Goal: Task Accomplishment & Management: Manage account settings

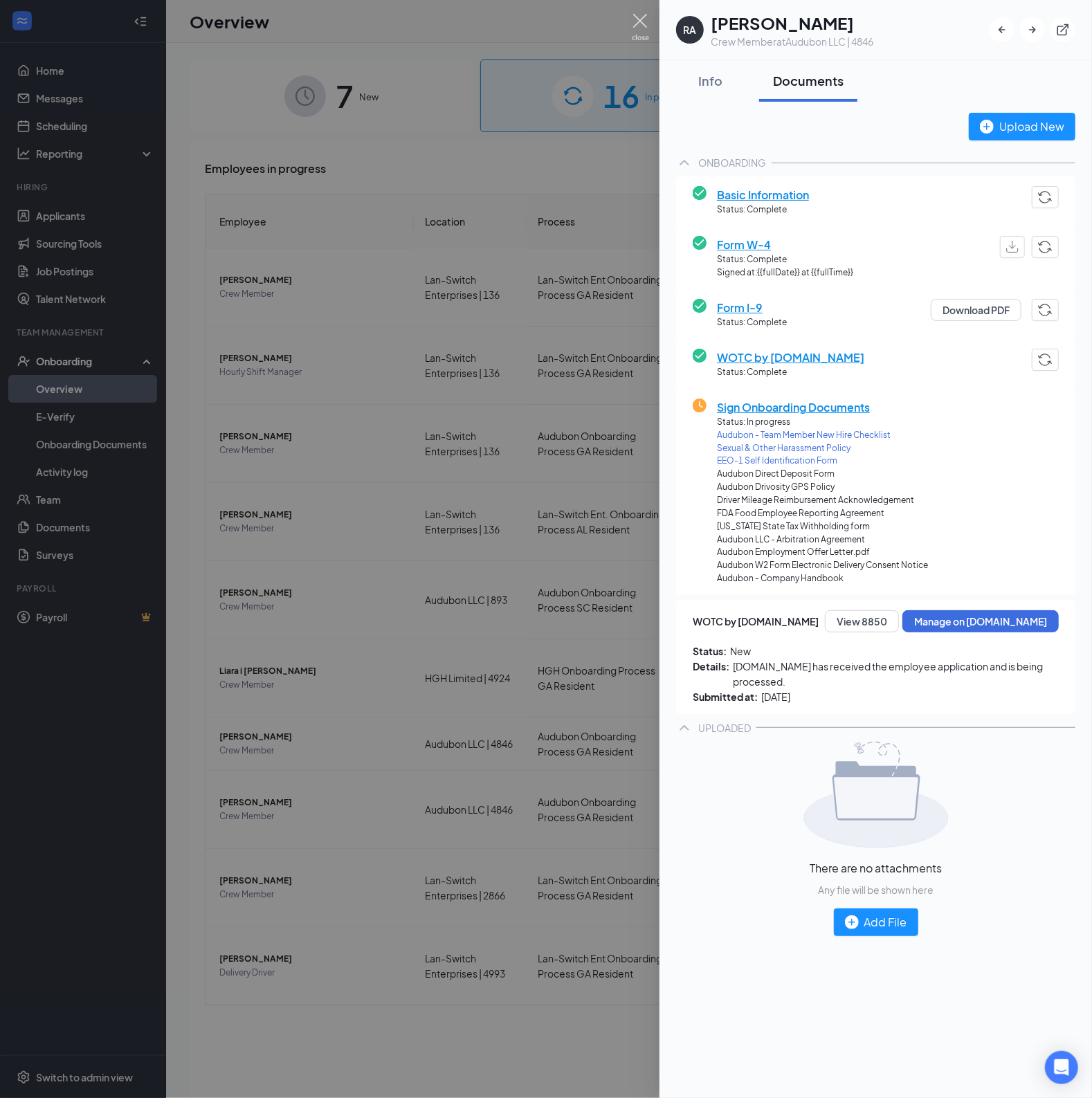
drag, startPoint x: 646, startPoint y: 23, endPoint x: 645, endPoint y: 36, distance: 13.0
click at [645, 26] on img at bounding box center [640, 27] width 17 height 27
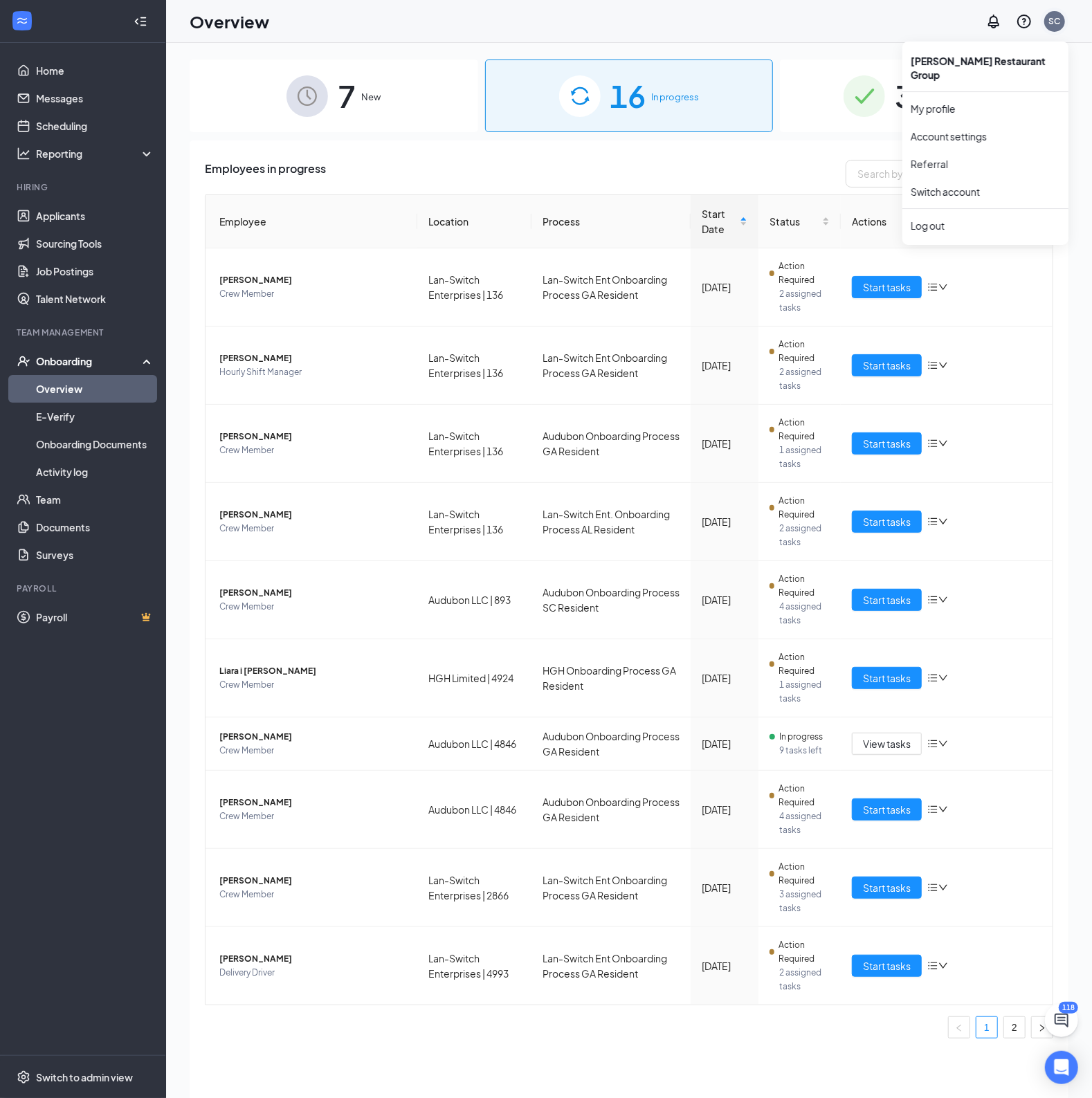
click at [1059, 13] on div "SC" at bounding box center [1055, 22] width 21 height 21
click at [934, 218] on div "Log out" at bounding box center [986, 225] width 149 height 14
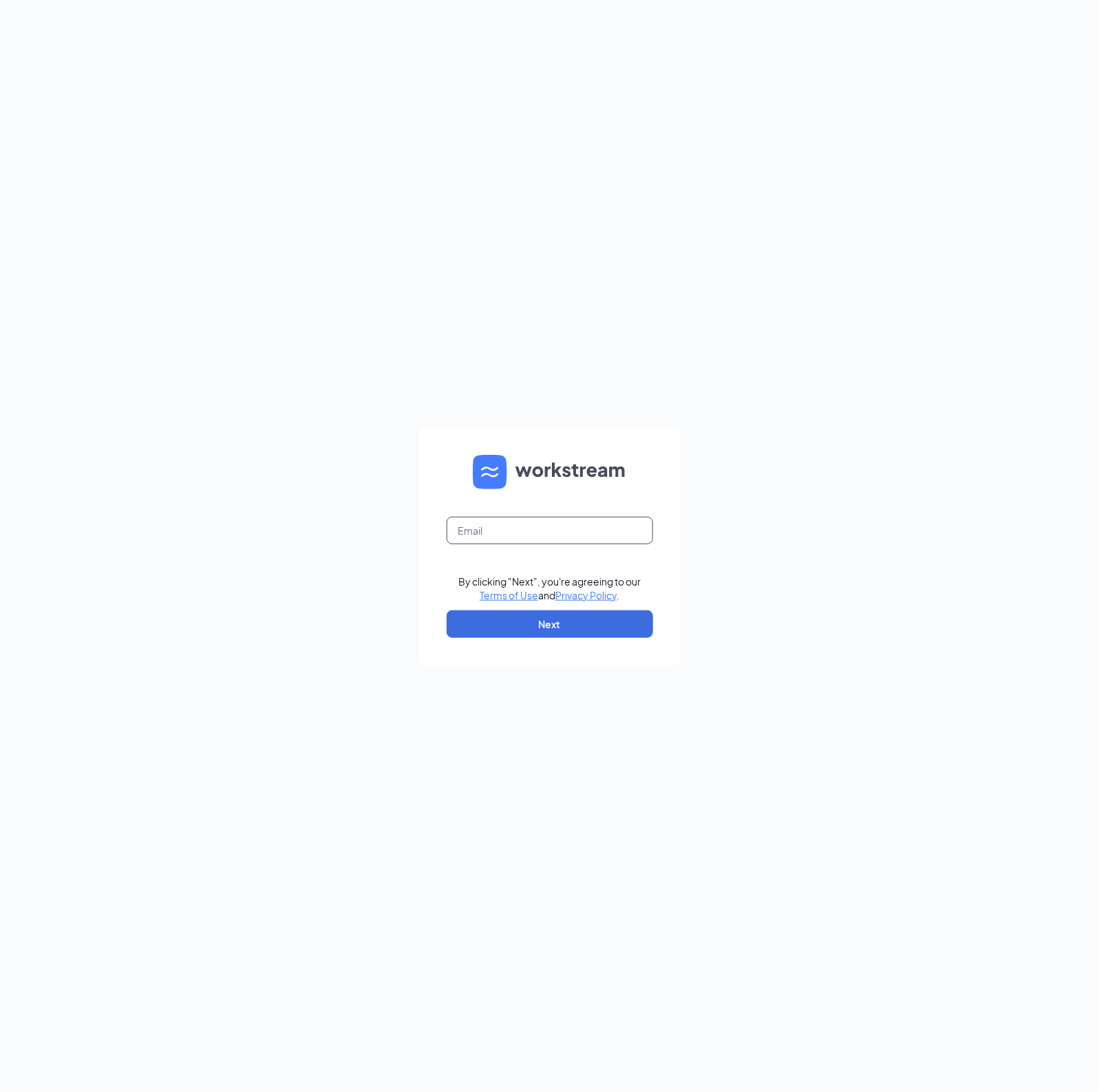
click at [522, 536] on input "text" at bounding box center [549, 531] width 206 height 27
type input "spencerchattin@pjpizza.net"
click at [577, 615] on button "Next" at bounding box center [549, 624] width 206 height 27
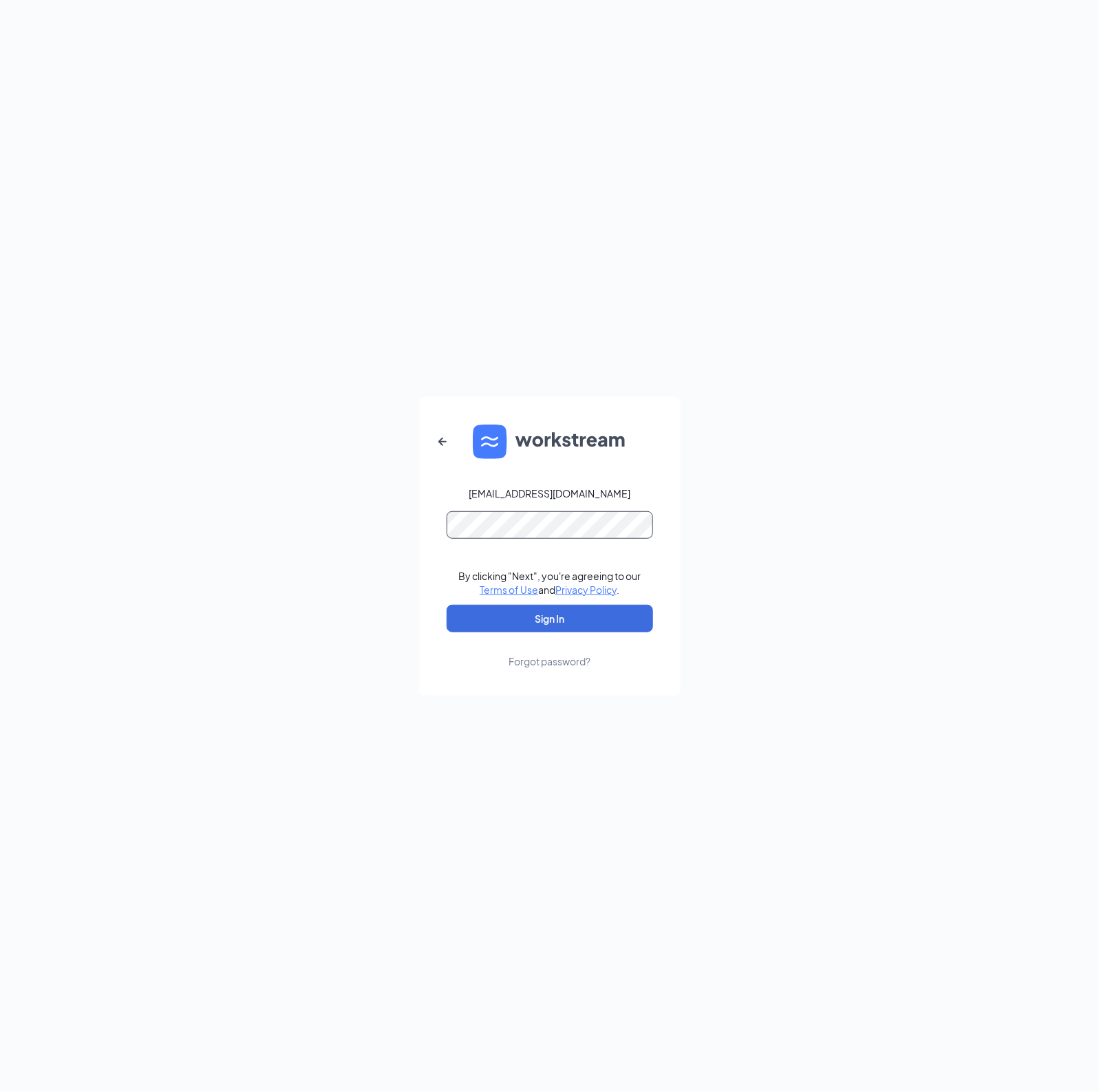
click at [446, 605] on button "Sign In" at bounding box center [549, 618] width 206 height 27
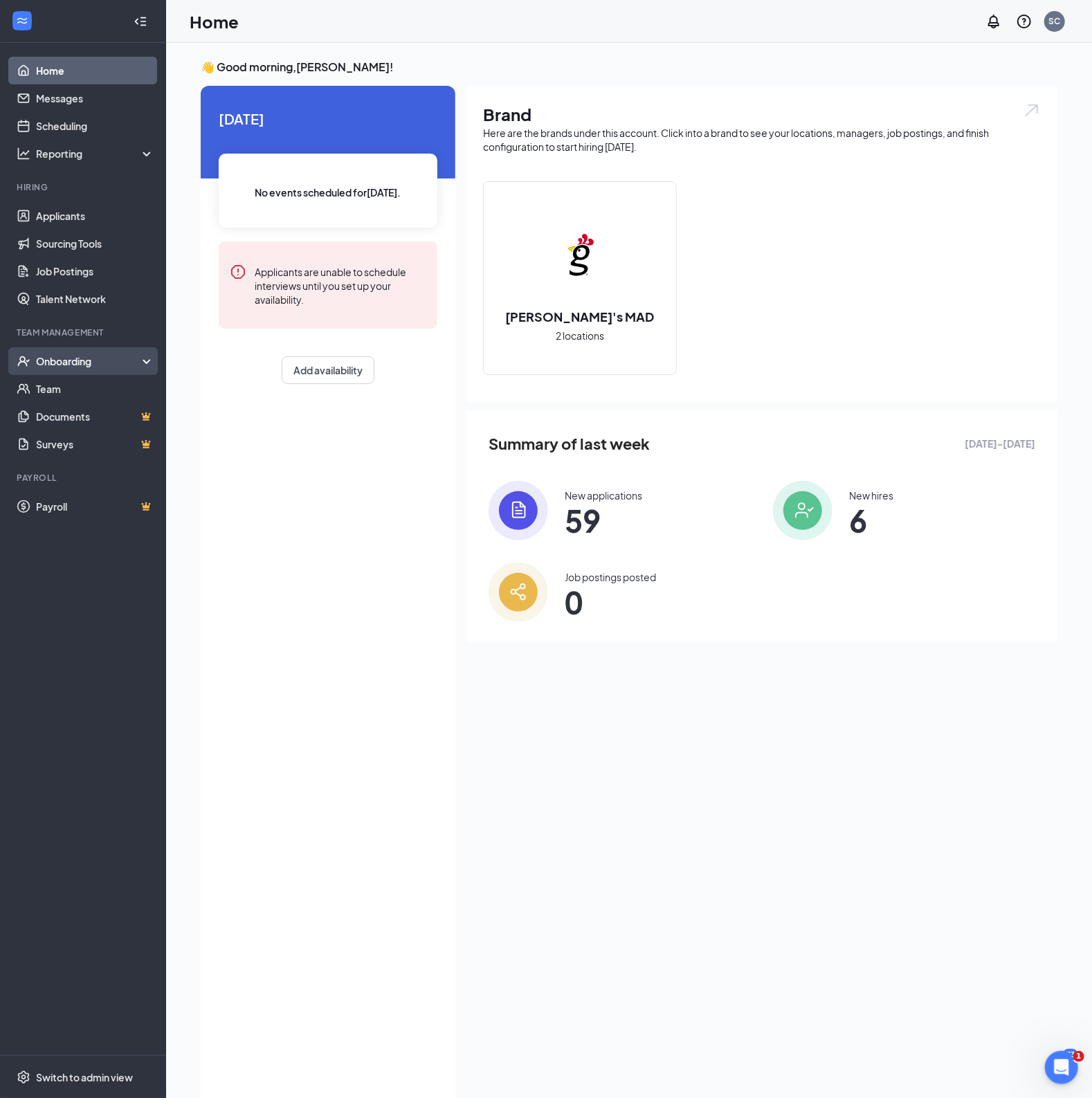
click at [68, 361] on div "Onboarding" at bounding box center [90, 360] width 106 height 14
click at [81, 390] on link "Overview" at bounding box center [95, 389] width 119 height 27
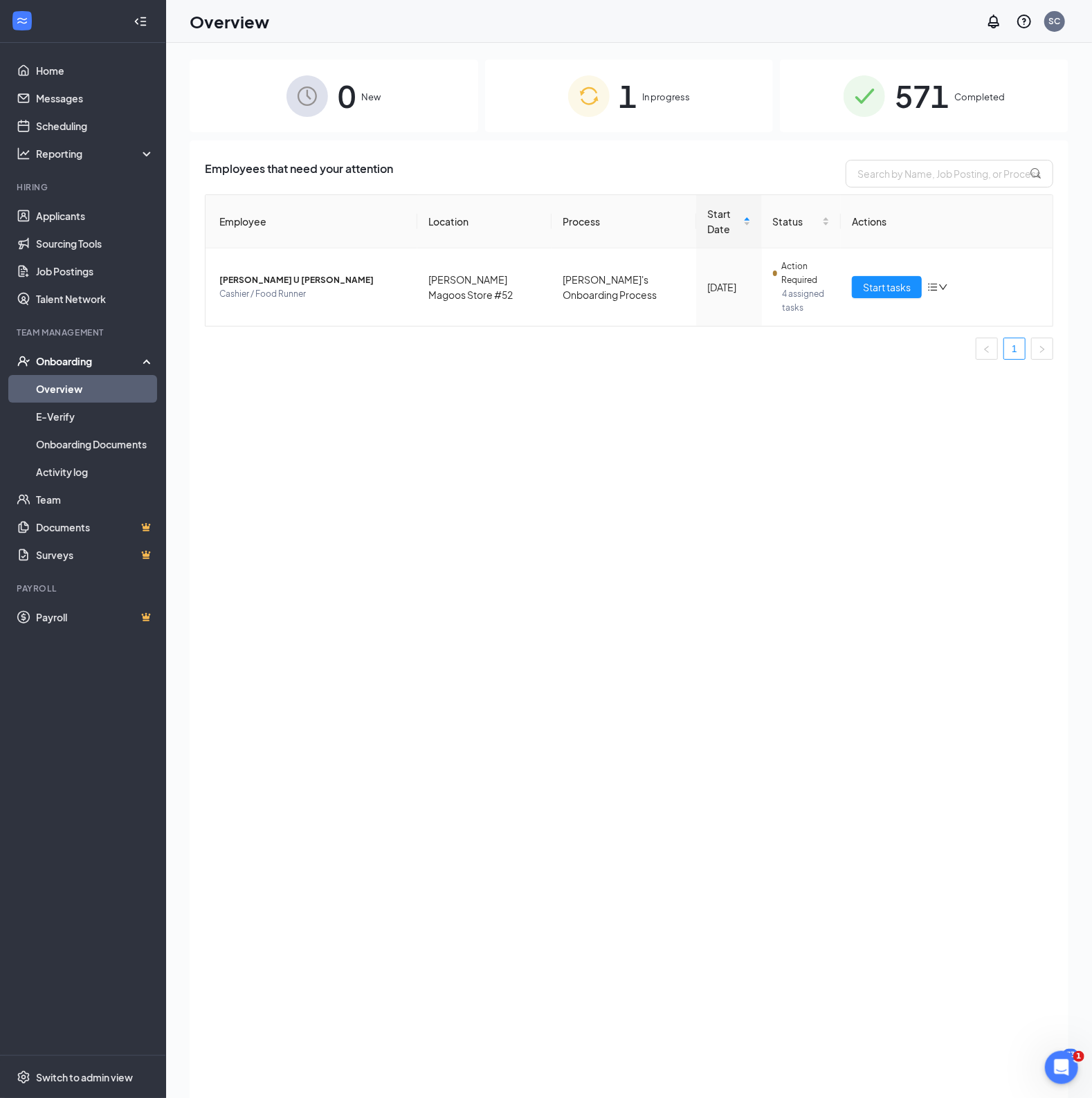
click at [540, 110] on div "1 In progress" at bounding box center [630, 96] width 289 height 73
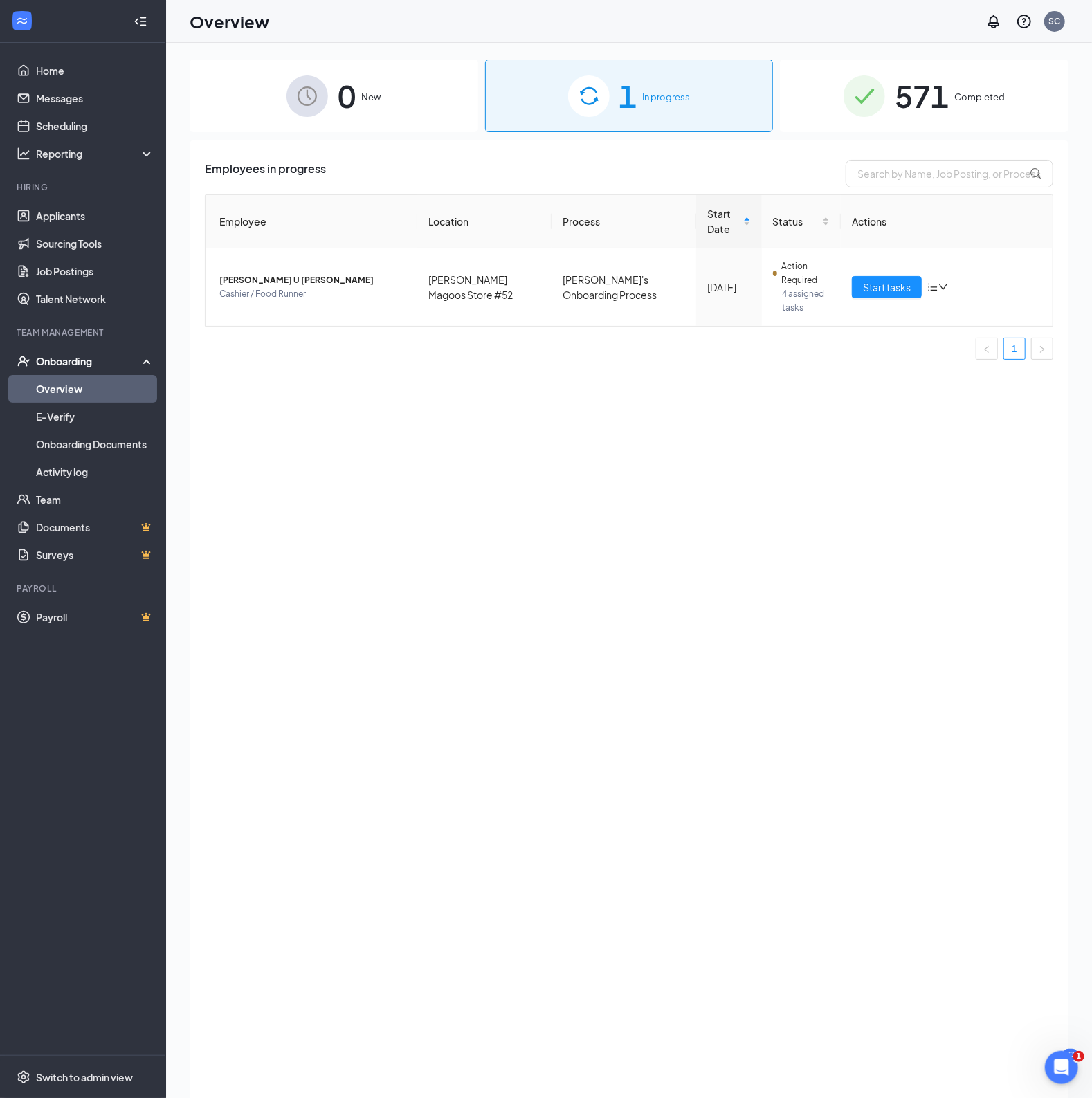
click at [817, 106] on div "571 Completed" at bounding box center [924, 96] width 289 height 73
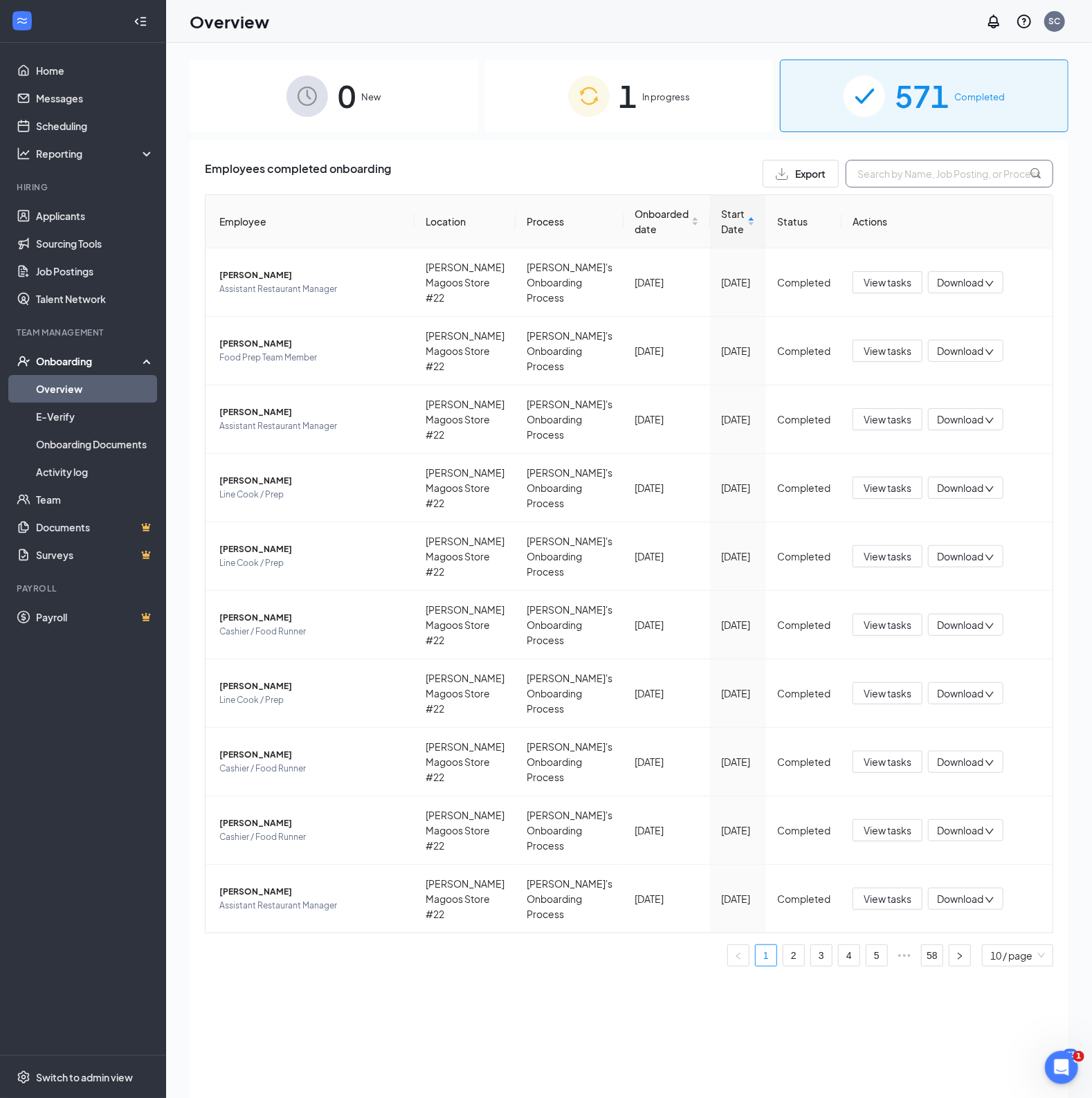
click at [906, 175] on input "text" at bounding box center [949, 173] width 207 height 27
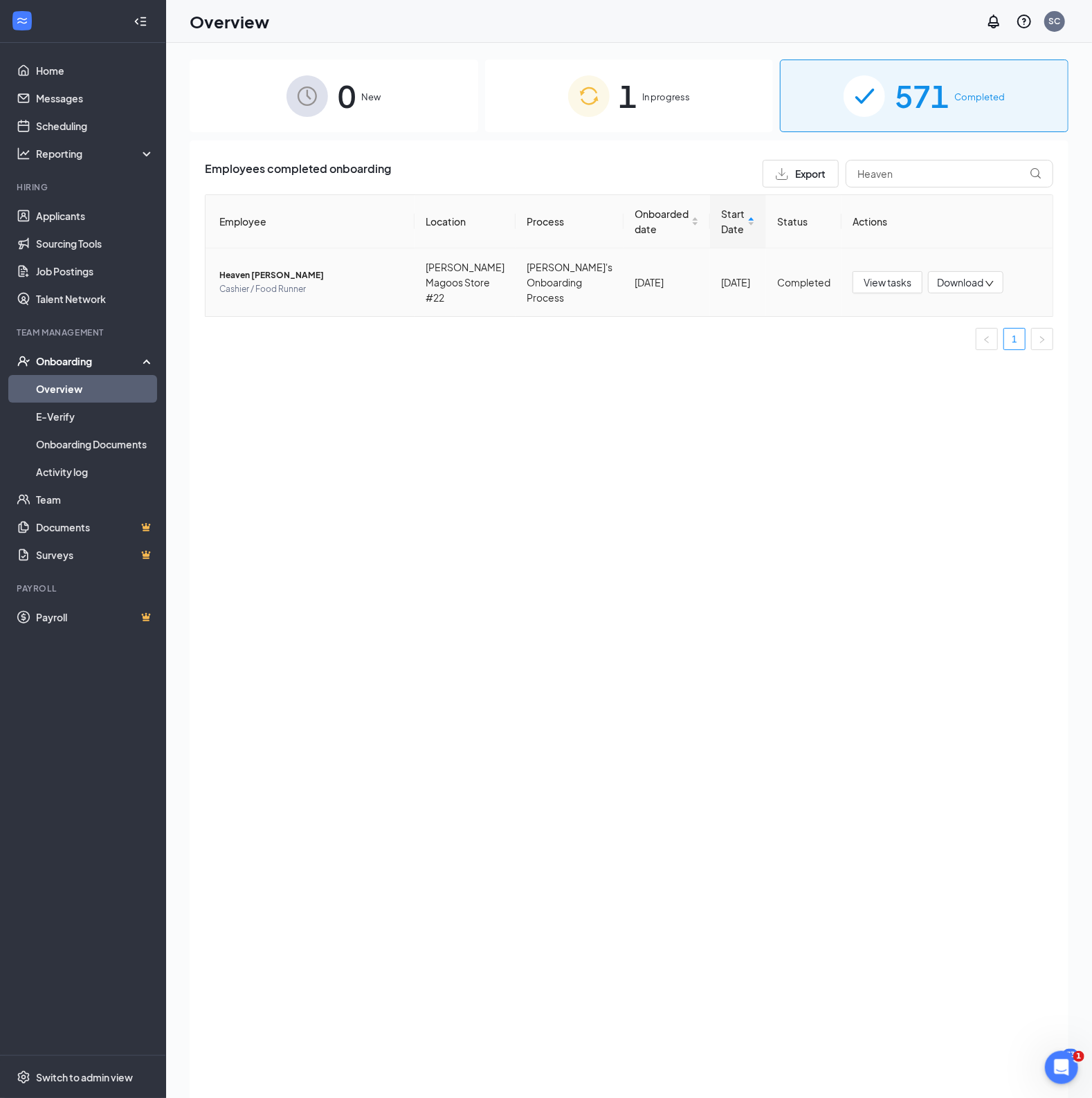
click at [250, 272] on span "Heaven [PERSON_NAME]" at bounding box center [311, 275] width 184 height 14
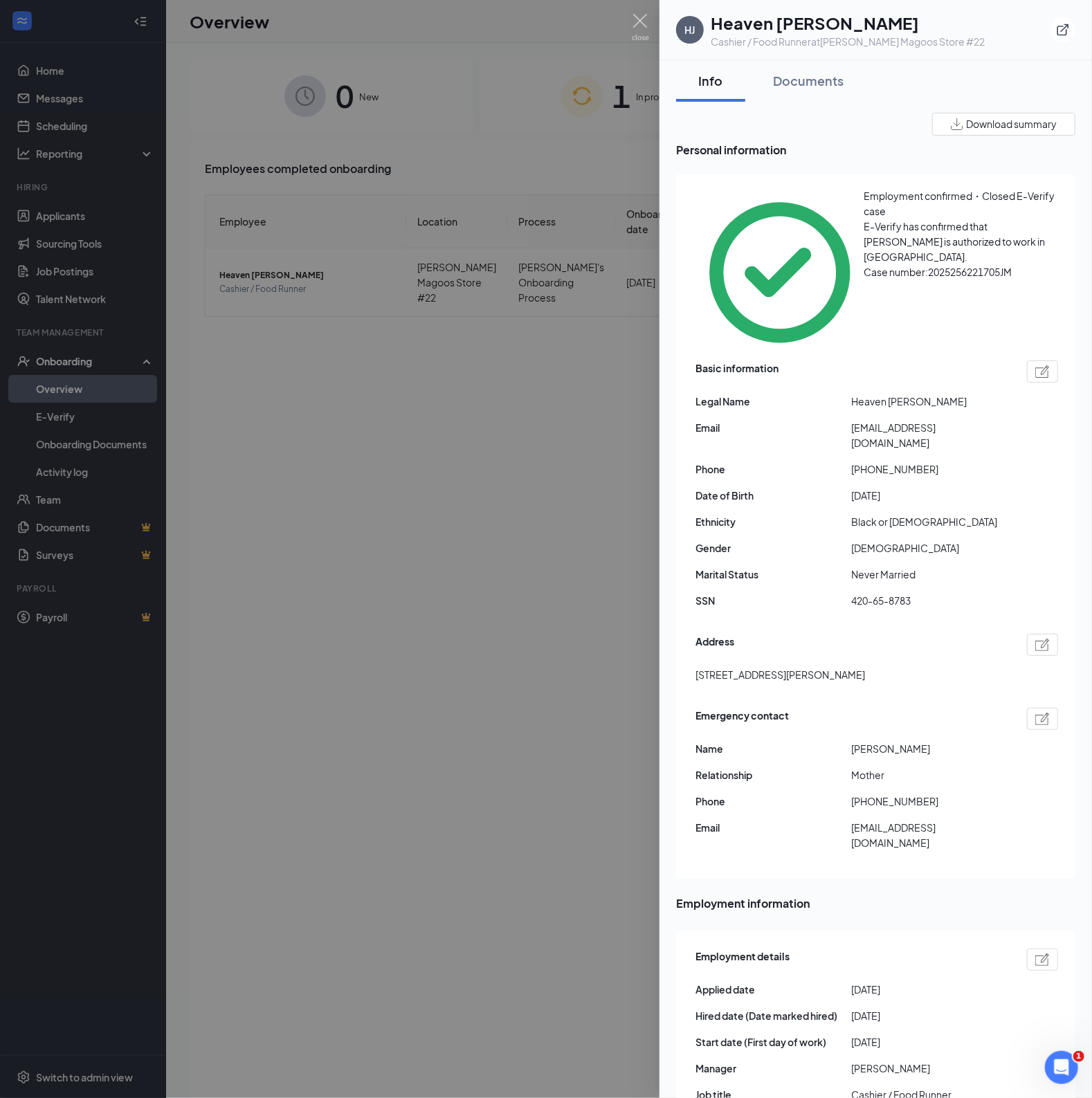
click at [970, 119] on span "Download summary" at bounding box center [1011, 124] width 90 height 15
click at [815, 81] on div "Documents" at bounding box center [809, 80] width 71 height 17
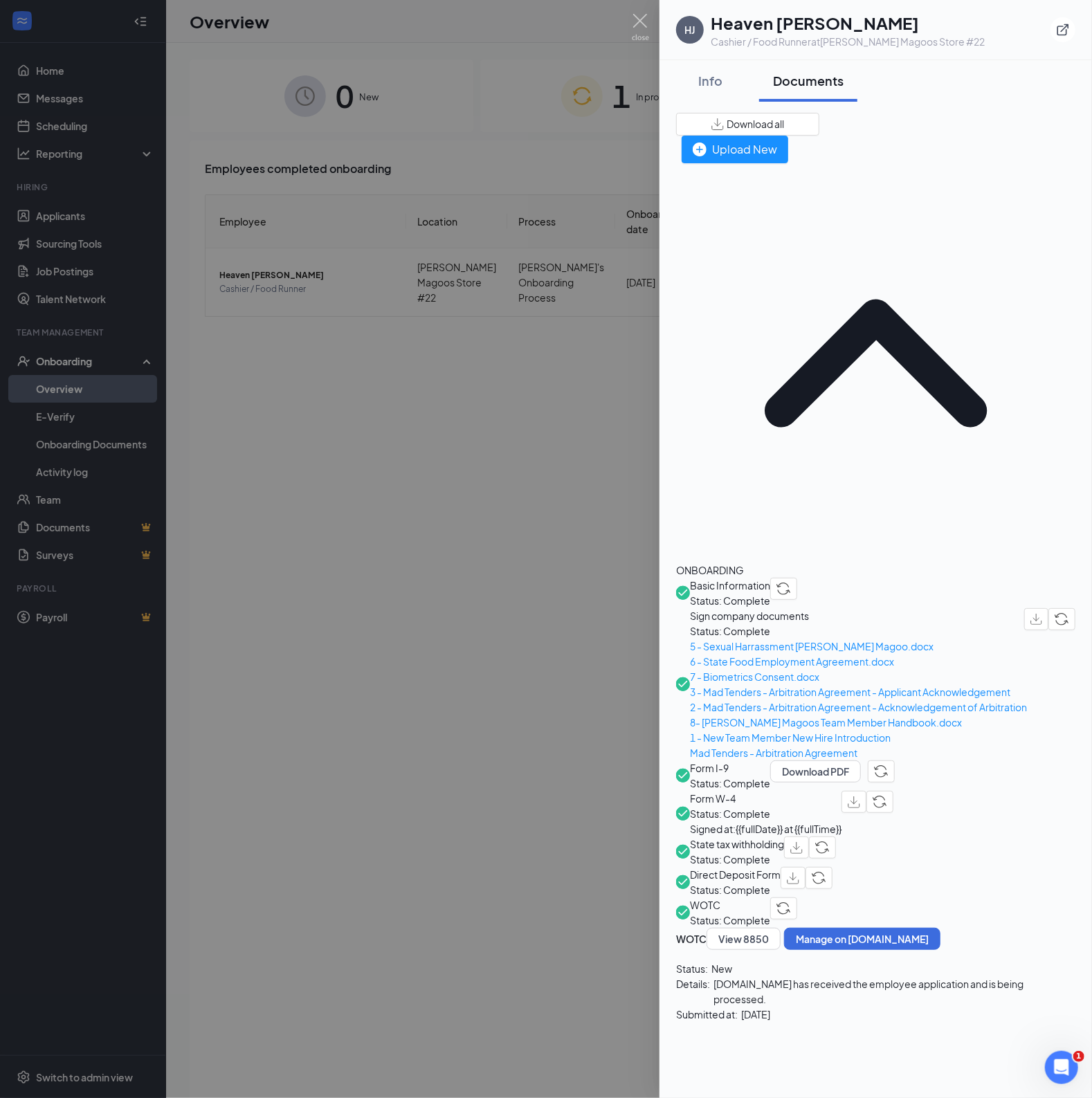
click at [784, 124] on span "Download all" at bounding box center [755, 124] width 57 height 15
click at [720, 79] on div "Info" at bounding box center [711, 80] width 41 height 17
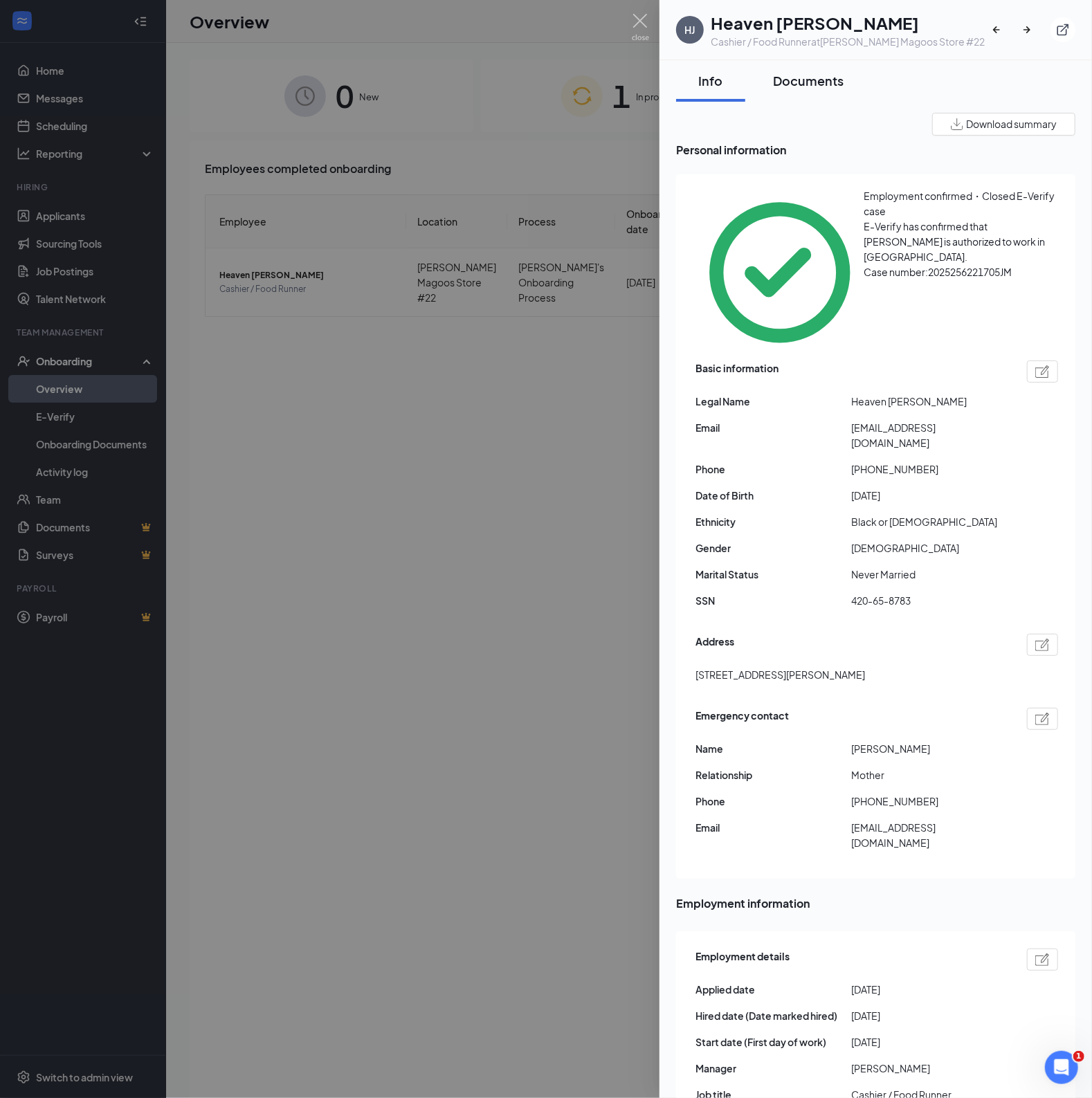
click at [813, 85] on div "Documents" at bounding box center [809, 80] width 71 height 17
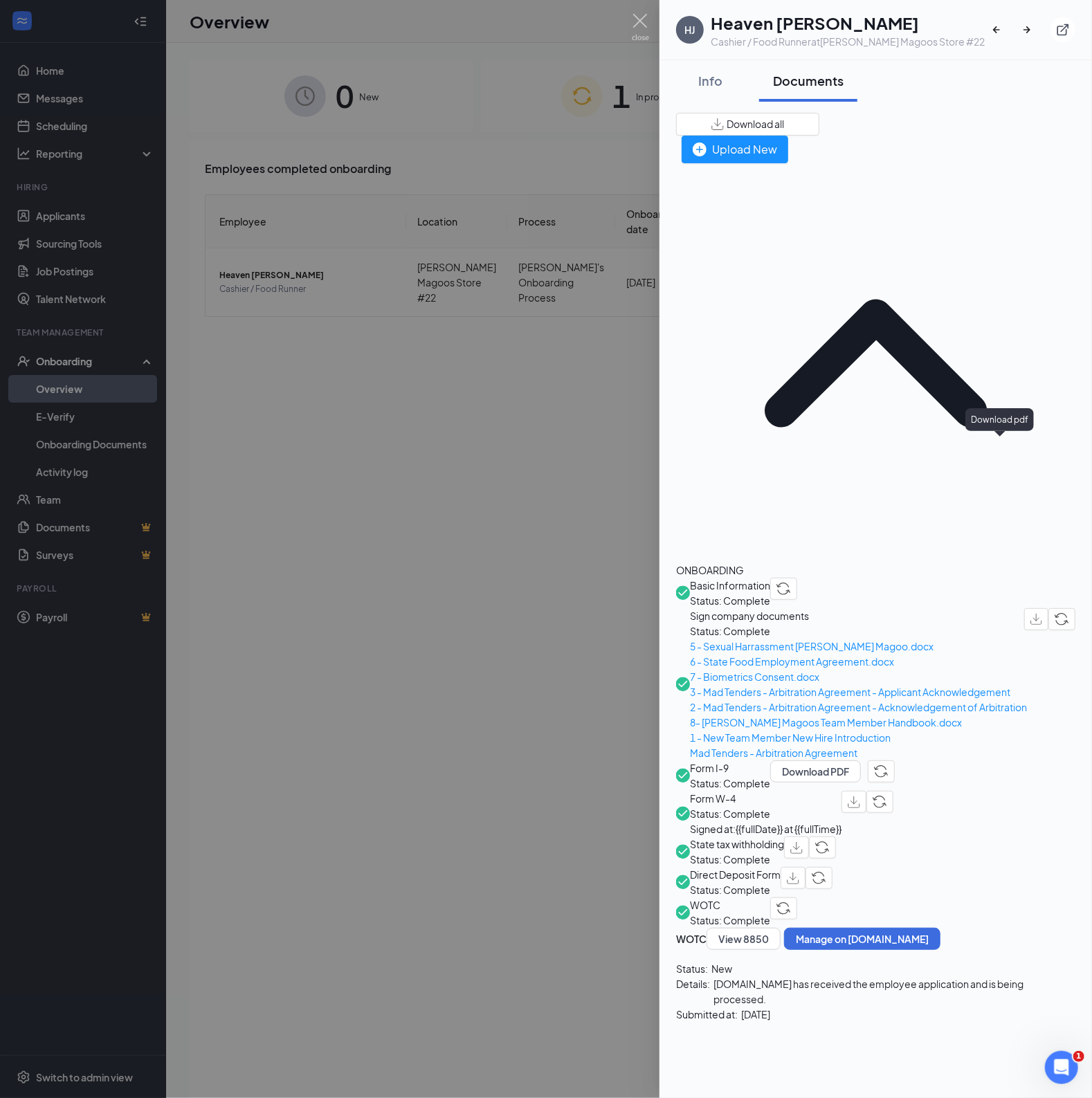
click at [861, 796] on img "button" at bounding box center [853, 802] width 12 height 12
click at [803, 842] on img "button" at bounding box center [796, 848] width 12 height 12
click at [647, 26] on img at bounding box center [640, 27] width 17 height 27
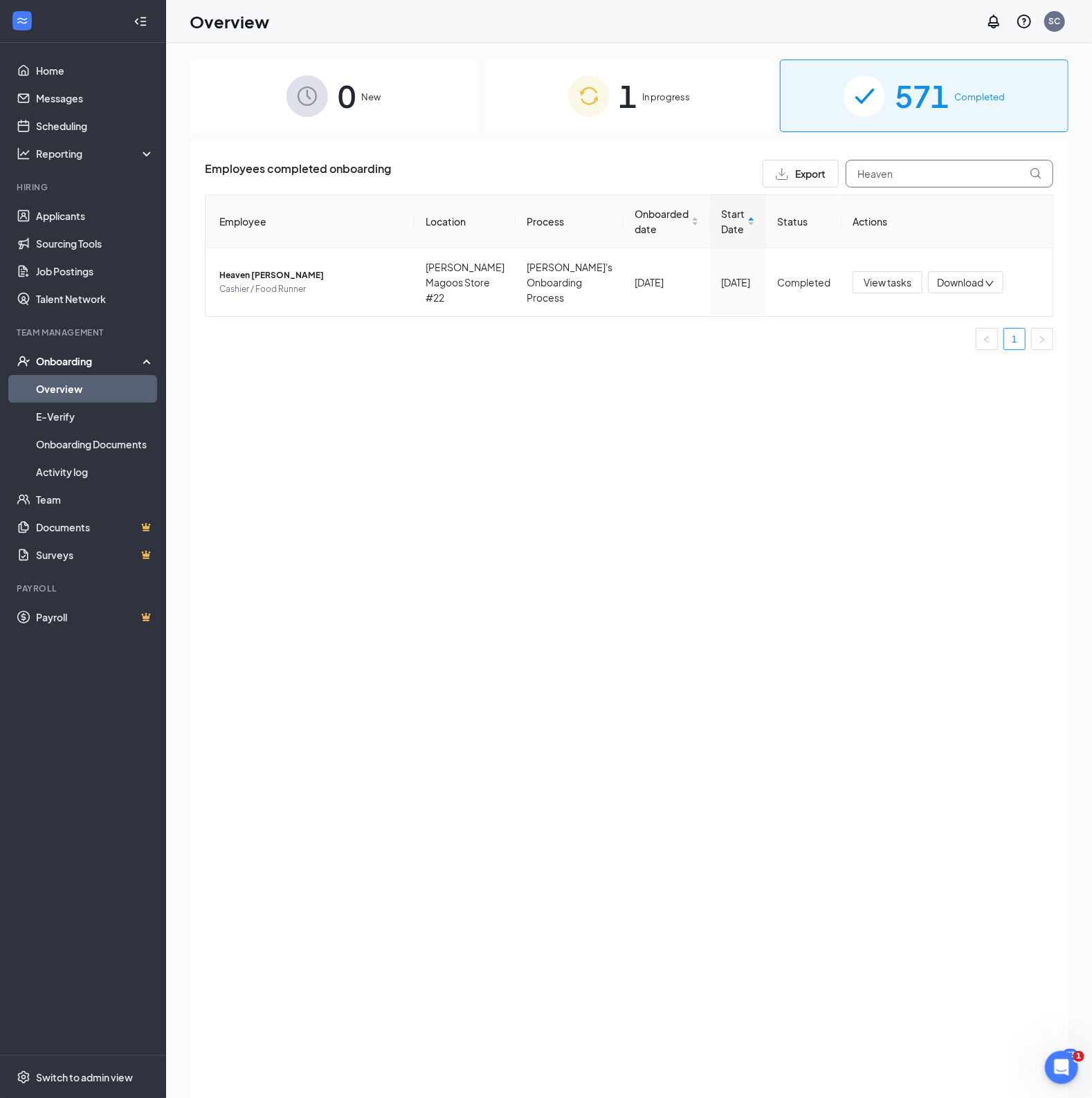
drag, startPoint x: 901, startPoint y: 178, endPoint x: 914, endPoint y: 183, distance: 13.9
click at [901, 177] on input "Heaven" at bounding box center [949, 173] width 207 height 27
drag, startPoint x: 919, startPoint y: 178, endPoint x: 806, endPoint y: 202, distance: 115.5
click at [810, 198] on div "Employees completed onboarding Export Heaven Employee Location Process Onboarde…" at bounding box center [629, 260] width 848 height 202
click at [260, 271] on span "[PERSON_NAME]" at bounding box center [311, 275] width 184 height 14
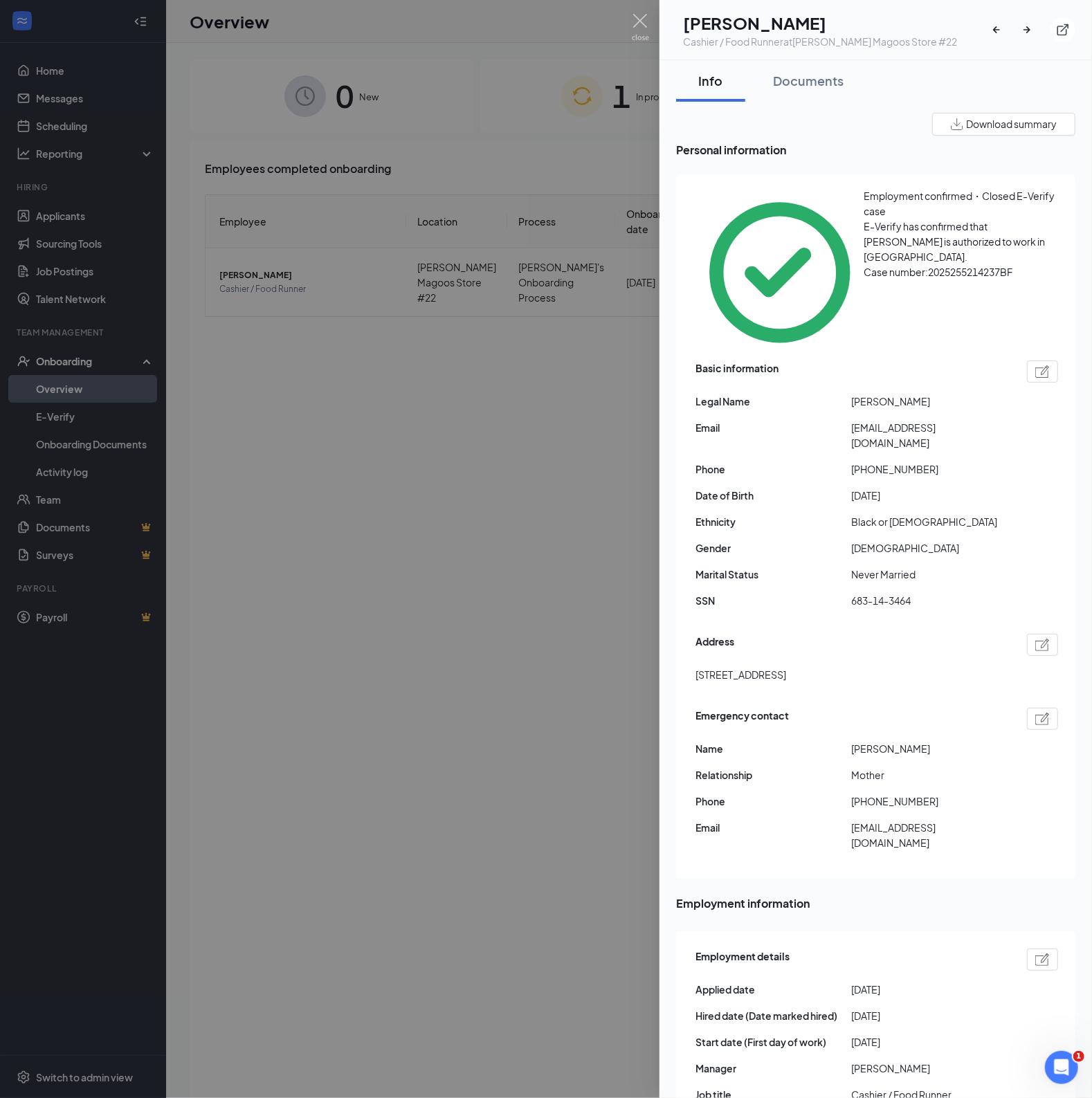
click at [966, 123] on span "Download summary" at bounding box center [1011, 124] width 90 height 15
click at [798, 78] on div "Documents" at bounding box center [809, 80] width 71 height 17
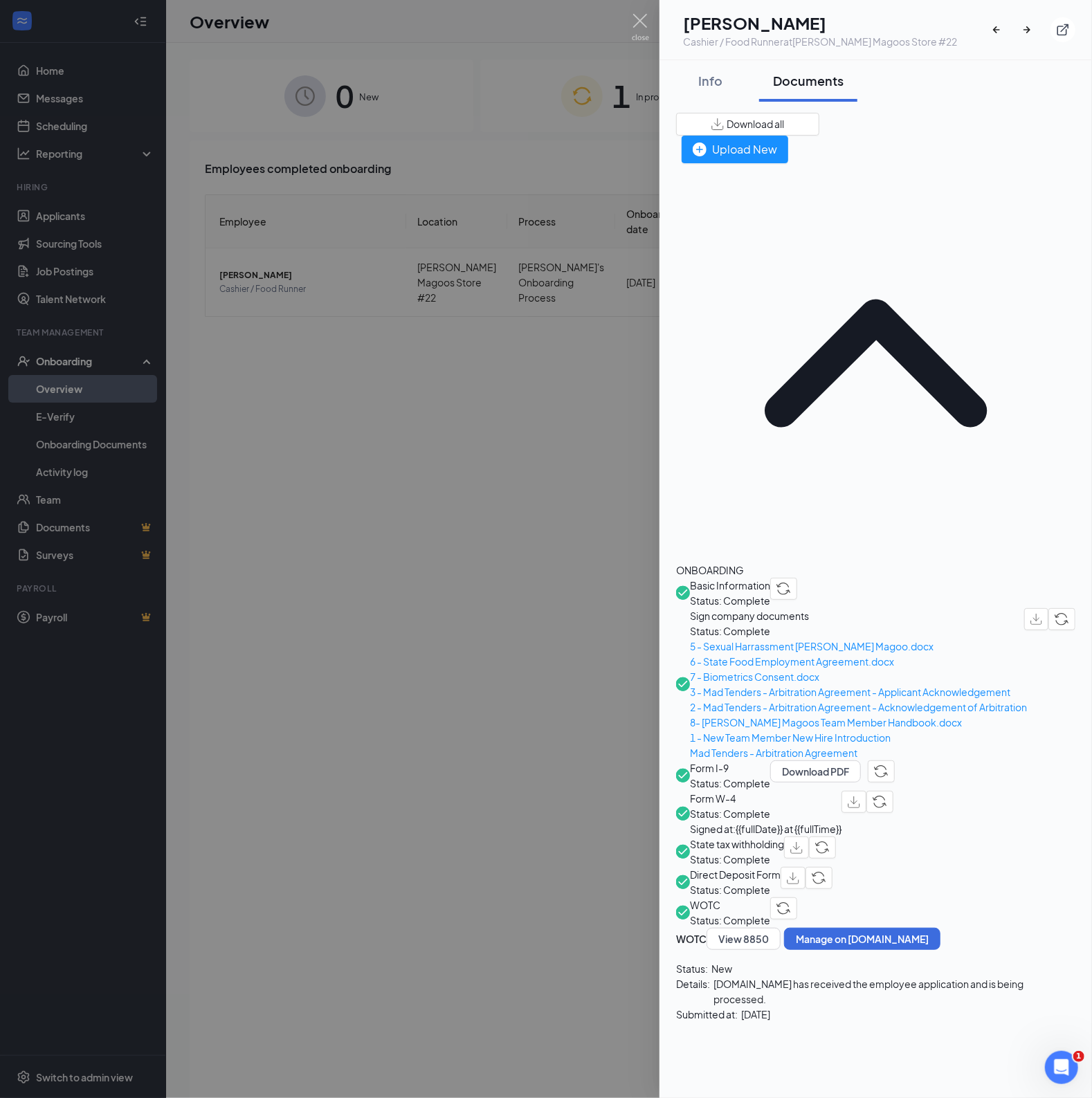
click at [784, 123] on span "Download all" at bounding box center [755, 124] width 57 height 15
drag, startPoint x: 708, startPoint y: 79, endPoint x: 535, endPoint y: 173, distance: 196.9
click at [706, 82] on div "Info" at bounding box center [711, 80] width 41 height 17
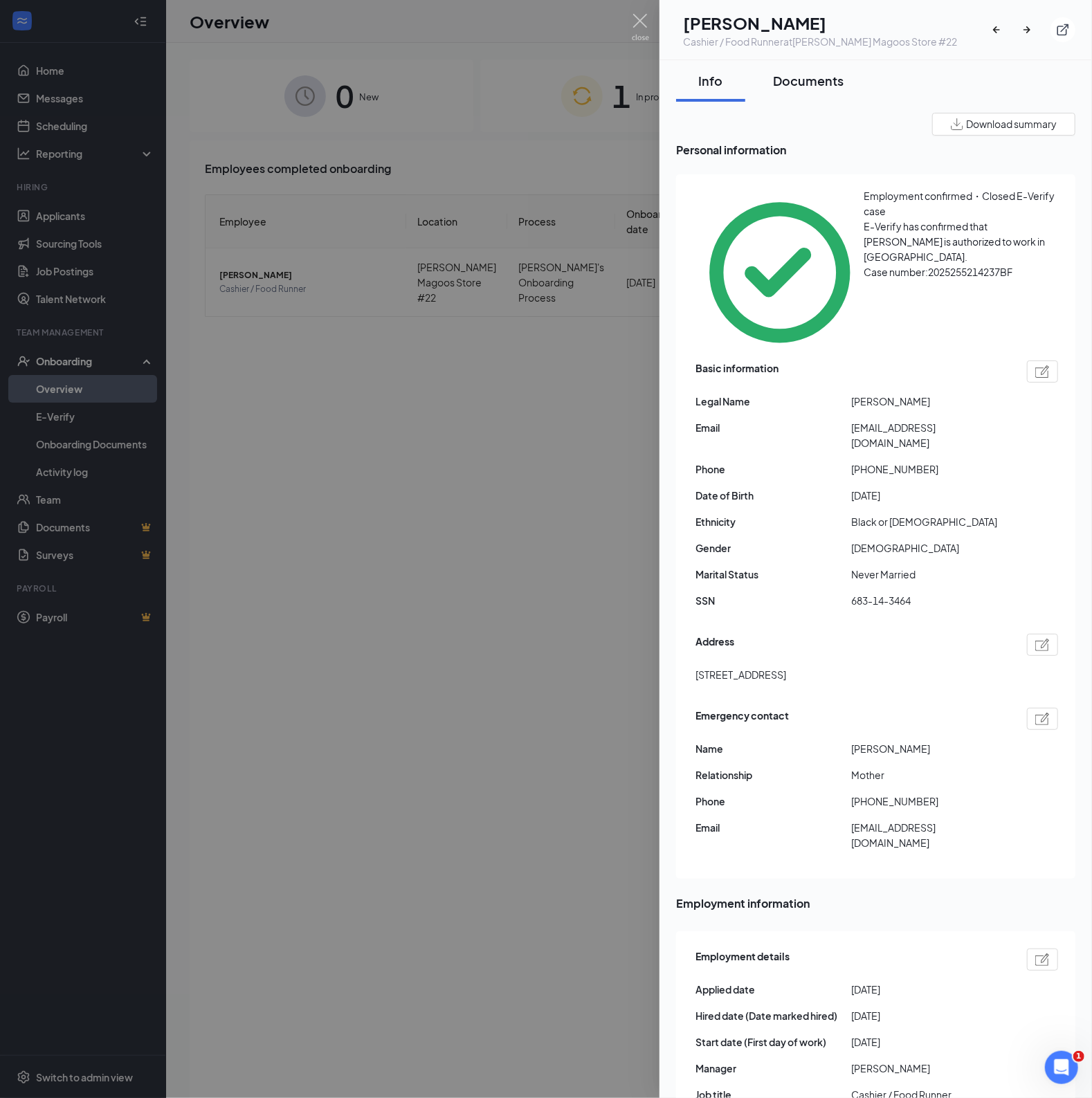
click at [814, 85] on div "Documents" at bounding box center [809, 80] width 71 height 17
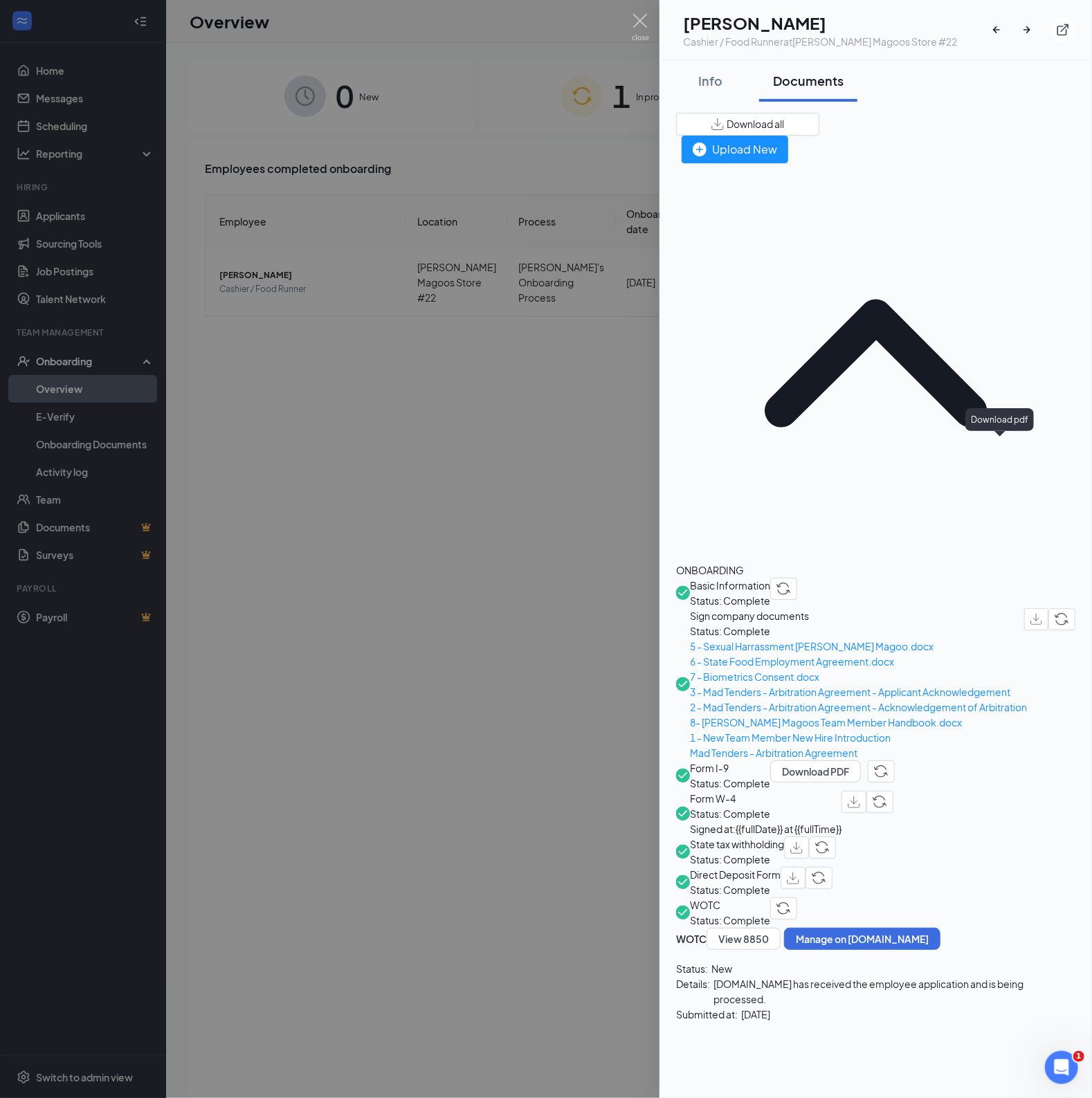
click at [861, 796] on img "button" at bounding box center [853, 802] width 12 height 12
click at [803, 842] on img "button" at bounding box center [796, 848] width 12 height 12
click at [648, 31] on img at bounding box center [640, 27] width 17 height 27
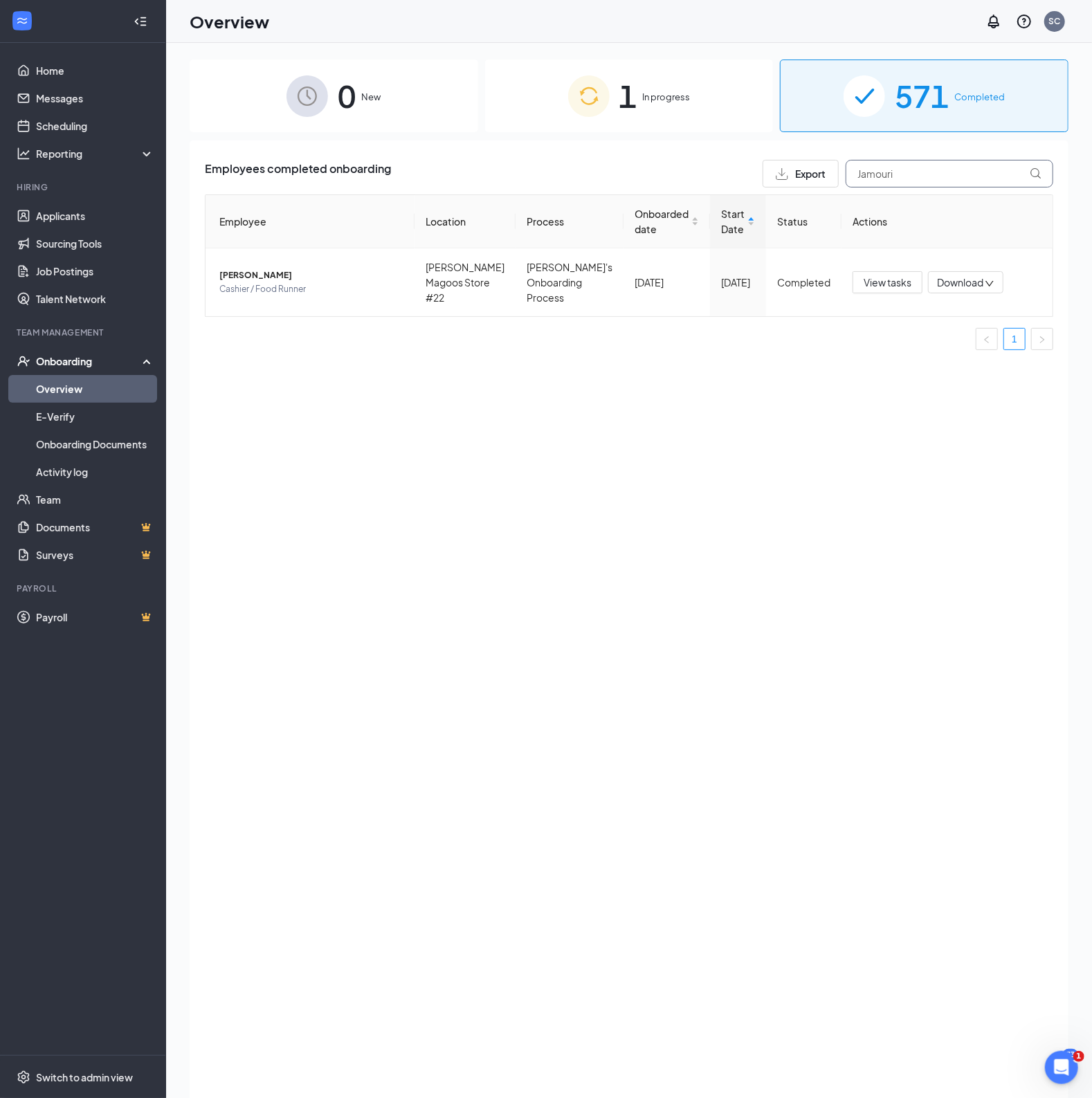
drag, startPoint x: 978, startPoint y: 174, endPoint x: 723, endPoint y: 177, distance: 255.0
click at [723, 177] on div "Employees completed onboarding Export Jamouri" at bounding box center [629, 173] width 848 height 27
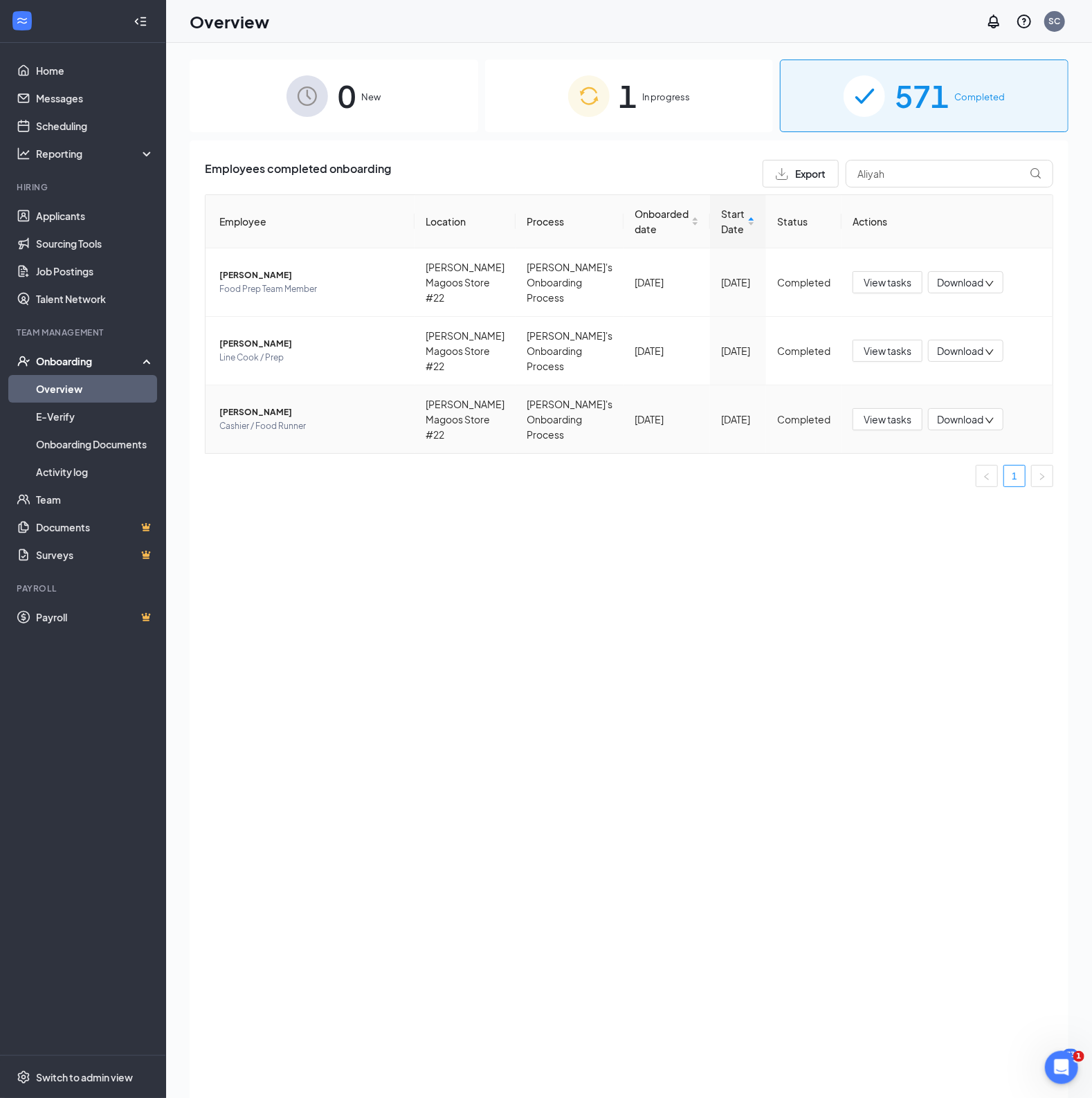
click at [263, 410] on span "[PERSON_NAME]" at bounding box center [311, 412] width 184 height 14
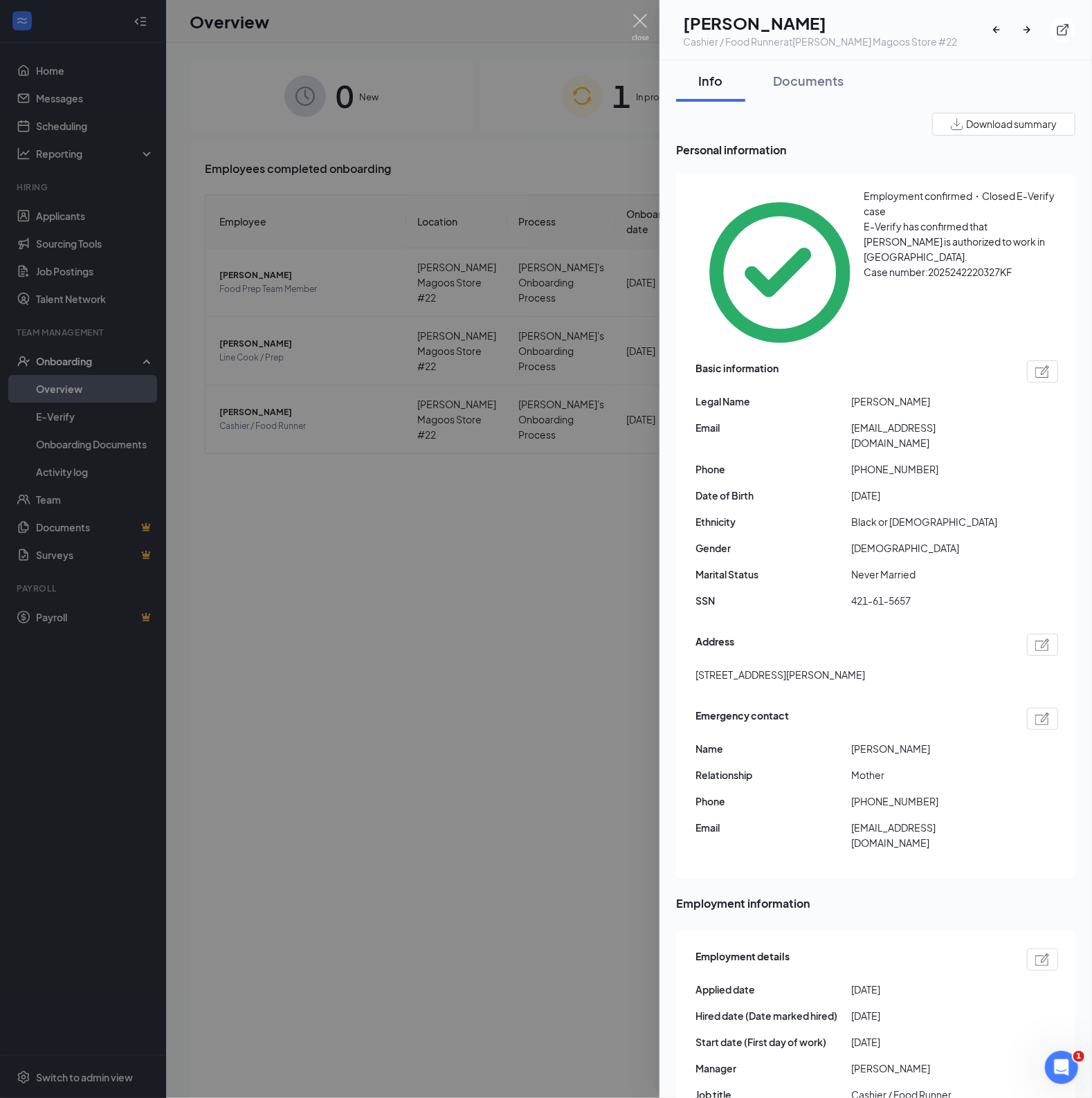
click at [973, 120] on span "Download summary" at bounding box center [1011, 124] width 90 height 15
drag, startPoint x: 799, startPoint y: 79, endPoint x: 803, endPoint y: 85, distance: 7.2
click at [799, 78] on div "Documents" at bounding box center [809, 80] width 71 height 17
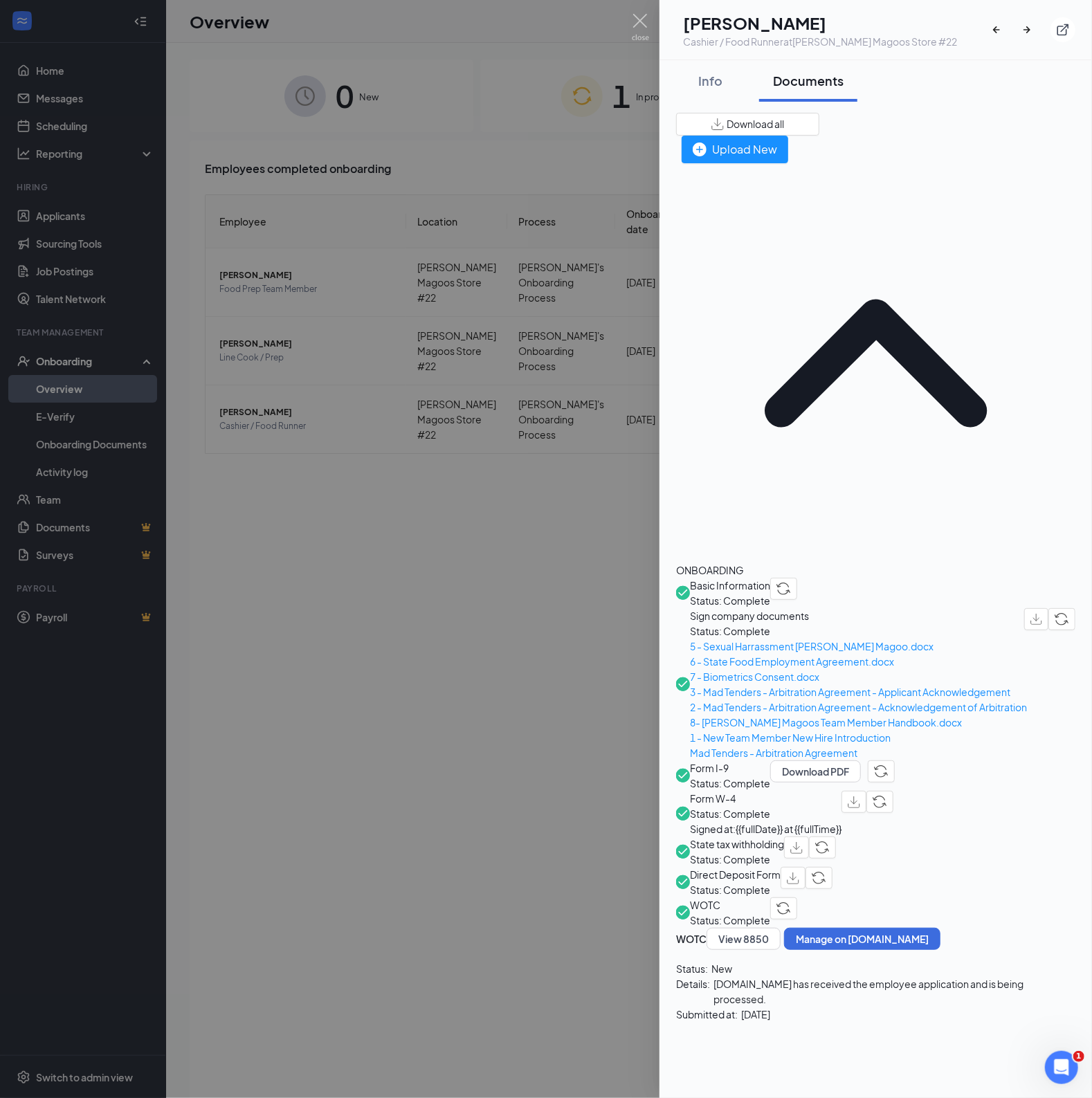
click at [819, 132] on button "Download all" at bounding box center [748, 124] width 144 height 23
click at [715, 1052] on div "Info Documents Download all Employee Information Employee Name [PERSON_NAME] Da…" at bounding box center [876, 579] width 432 height 1038
click at [710, 77] on div "Info" at bounding box center [711, 80] width 41 height 17
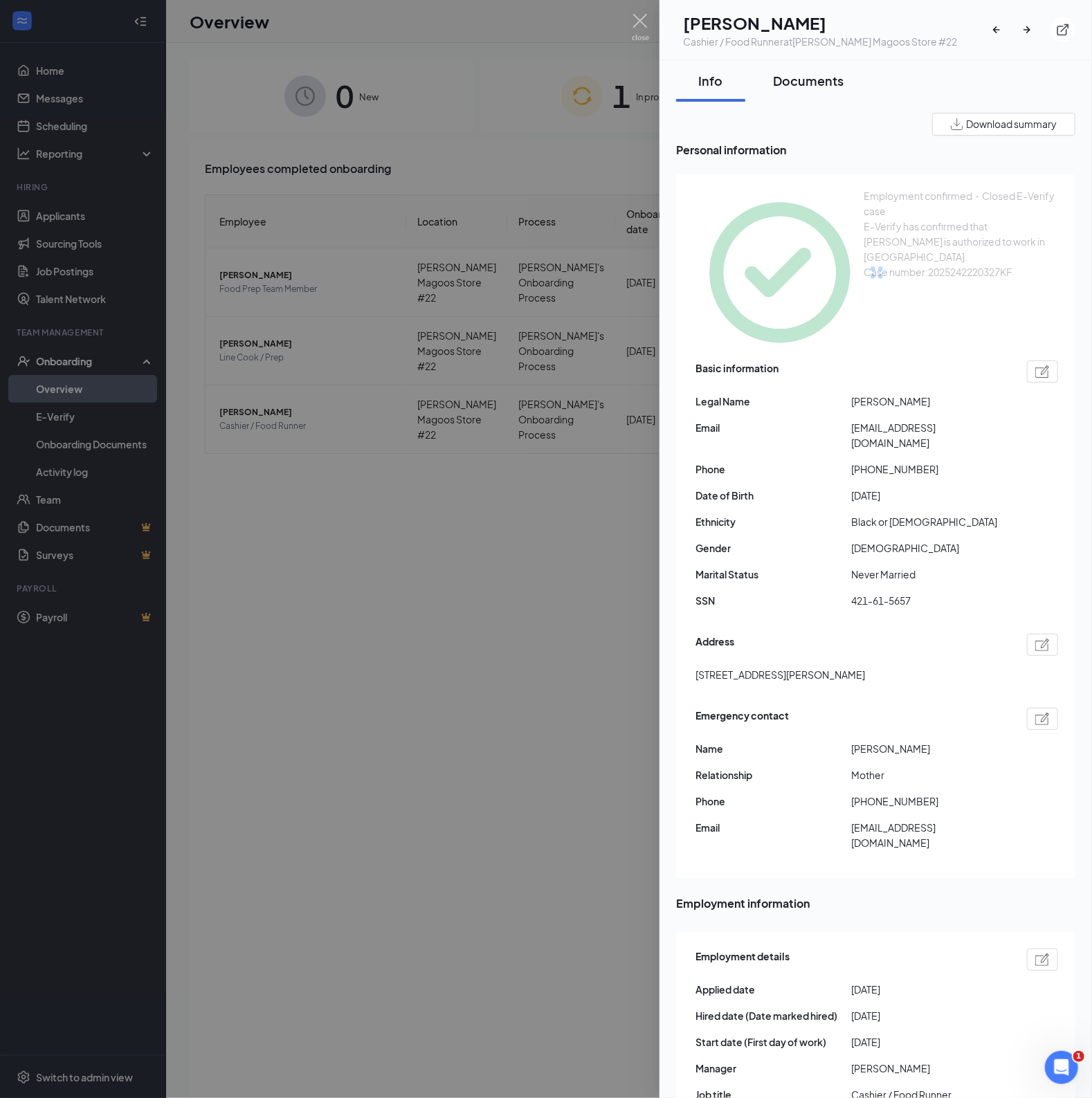
click at [815, 85] on div "Documents" at bounding box center [809, 80] width 71 height 17
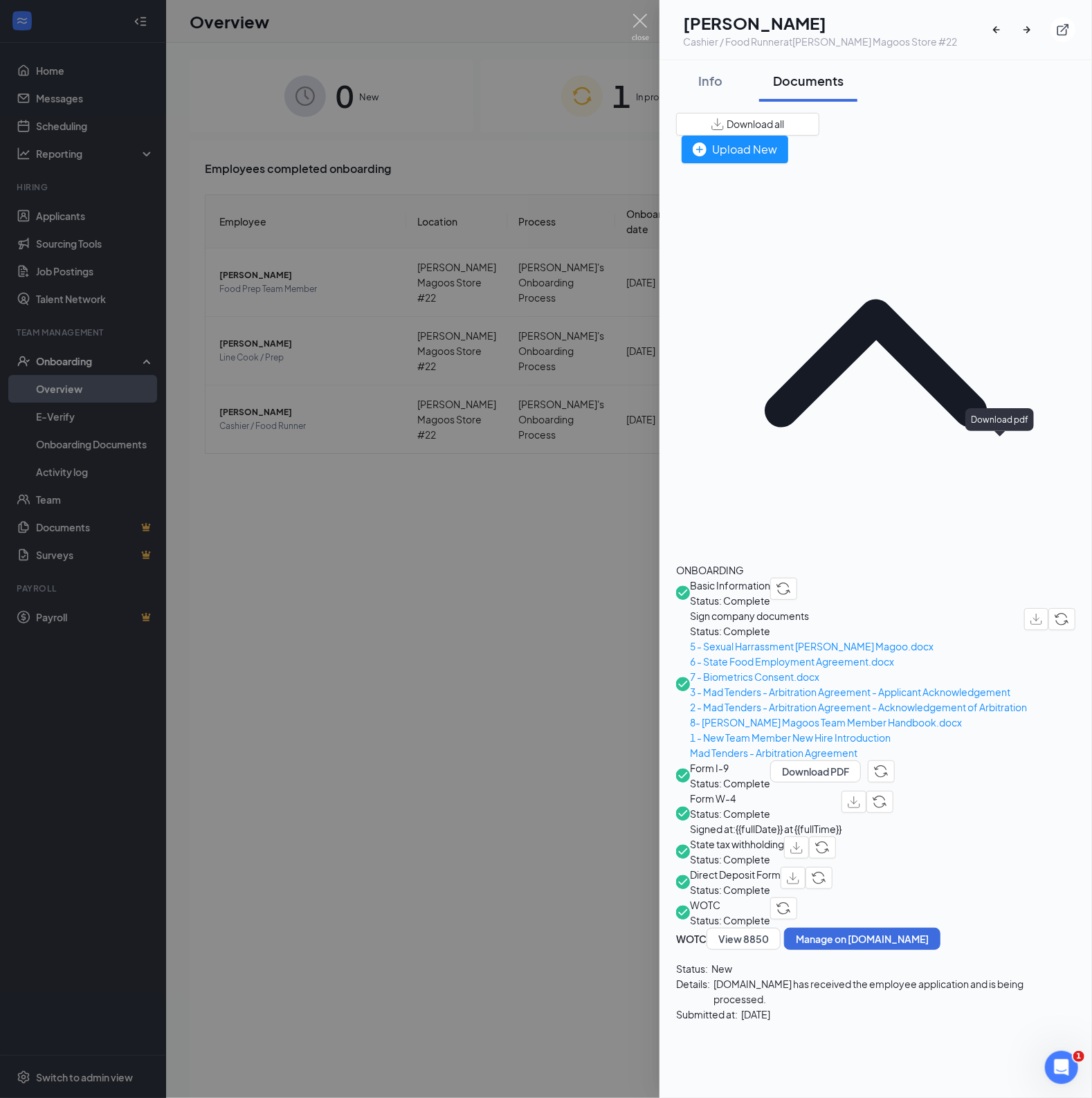
click at [861, 796] on img "button" at bounding box center [853, 802] width 12 height 12
click at [803, 842] on img "button" at bounding box center [796, 848] width 12 height 12
click at [633, 18] on img at bounding box center [640, 27] width 17 height 27
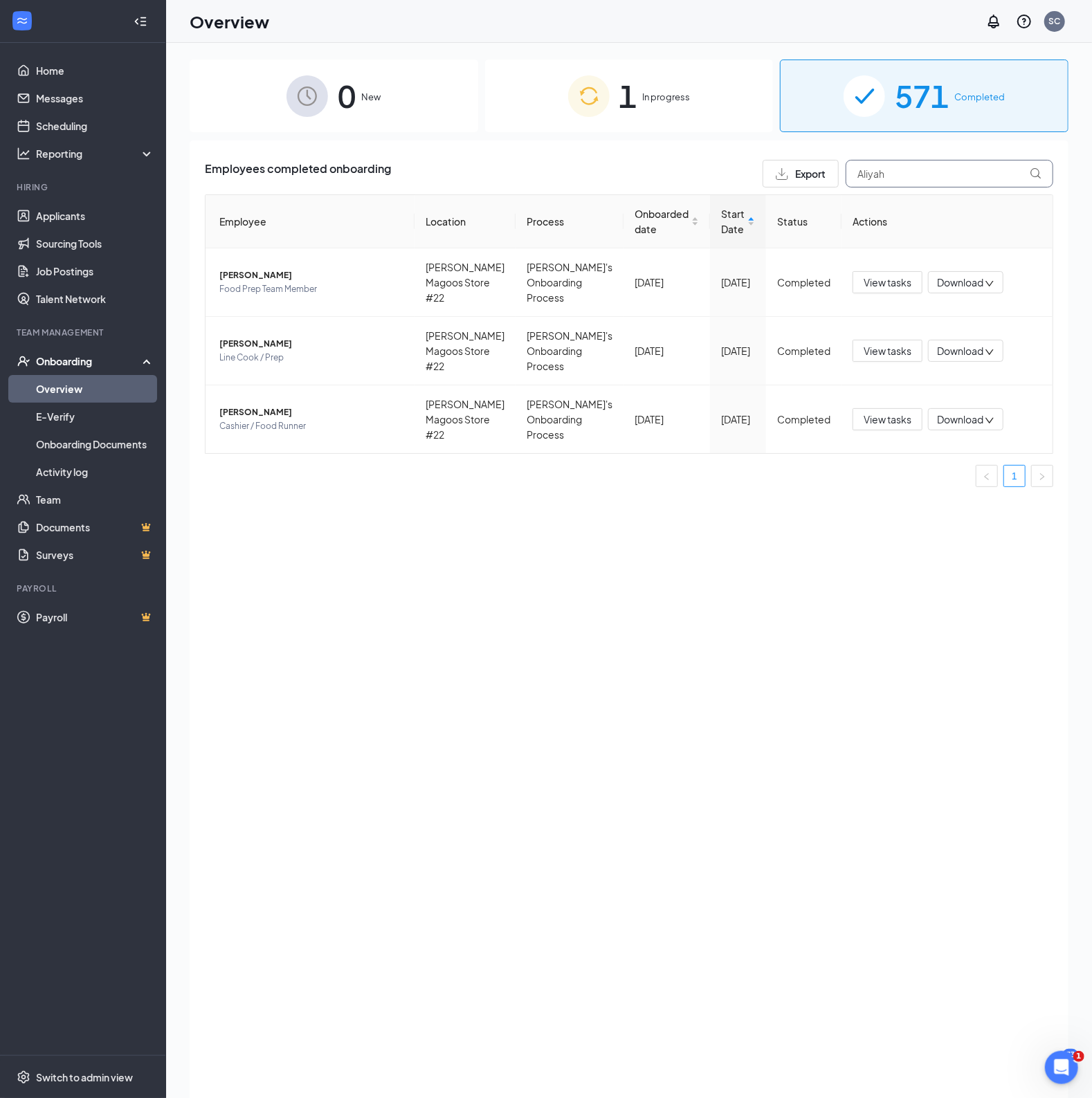
drag, startPoint x: 901, startPoint y: 174, endPoint x: 805, endPoint y: 181, distance: 96.3
click at [817, 179] on div "Export Aliyah" at bounding box center [908, 173] width 290 height 27
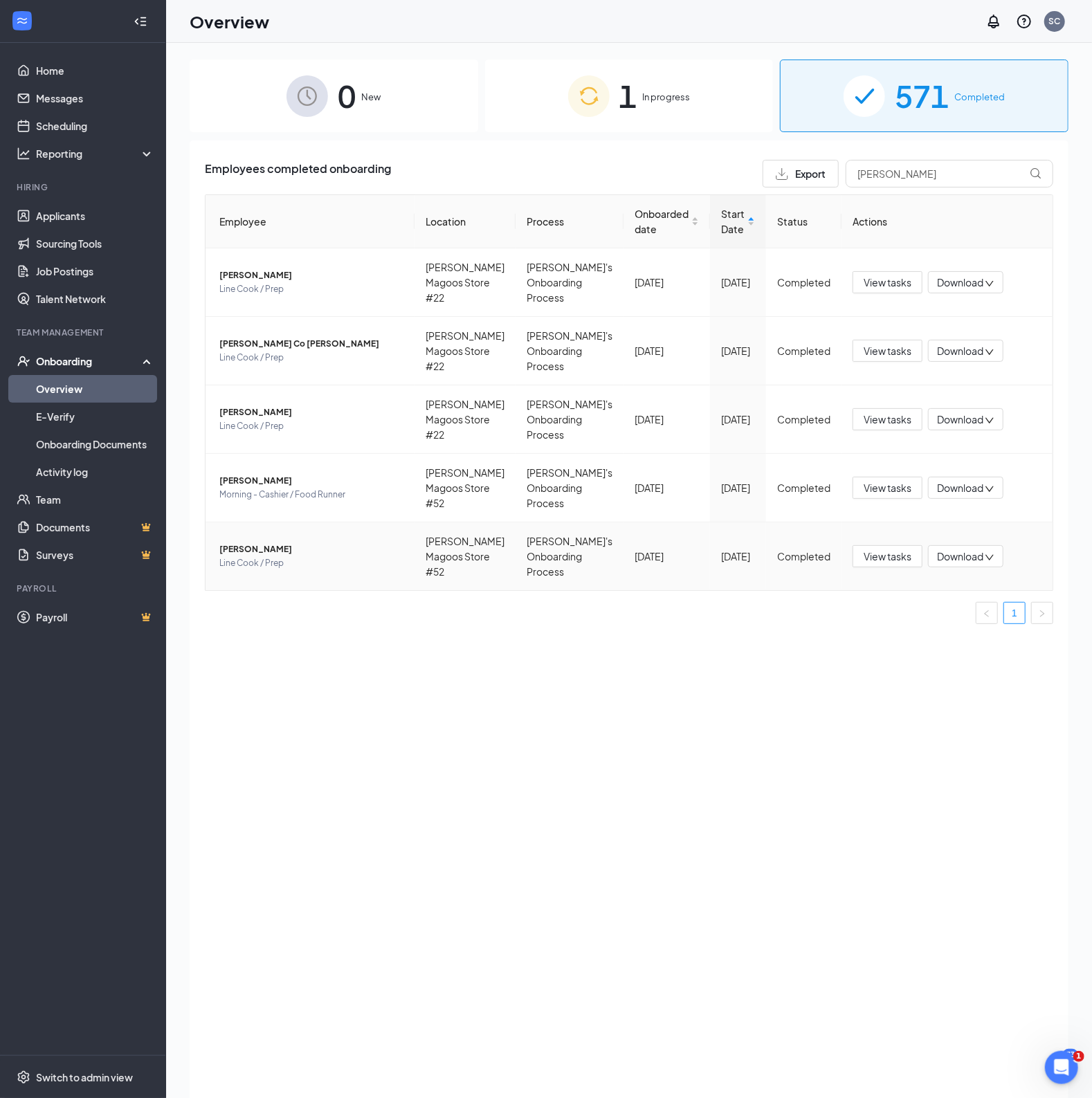
click at [273, 544] on span "[PERSON_NAME]" at bounding box center [311, 549] width 184 height 14
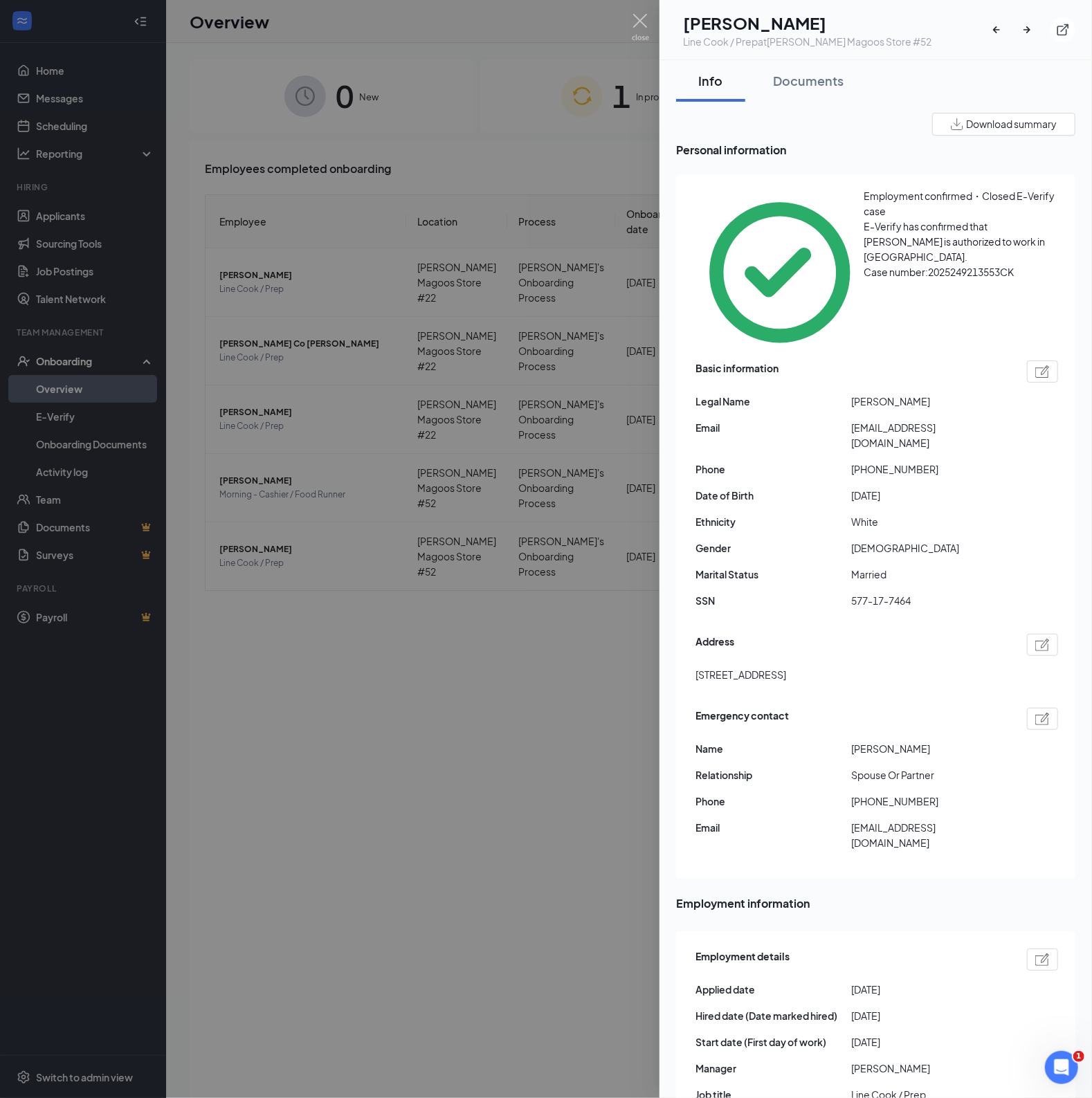
click at [951, 119] on img "button" at bounding box center [957, 124] width 12 height 12
click at [806, 85] on div "Documents" at bounding box center [809, 80] width 71 height 17
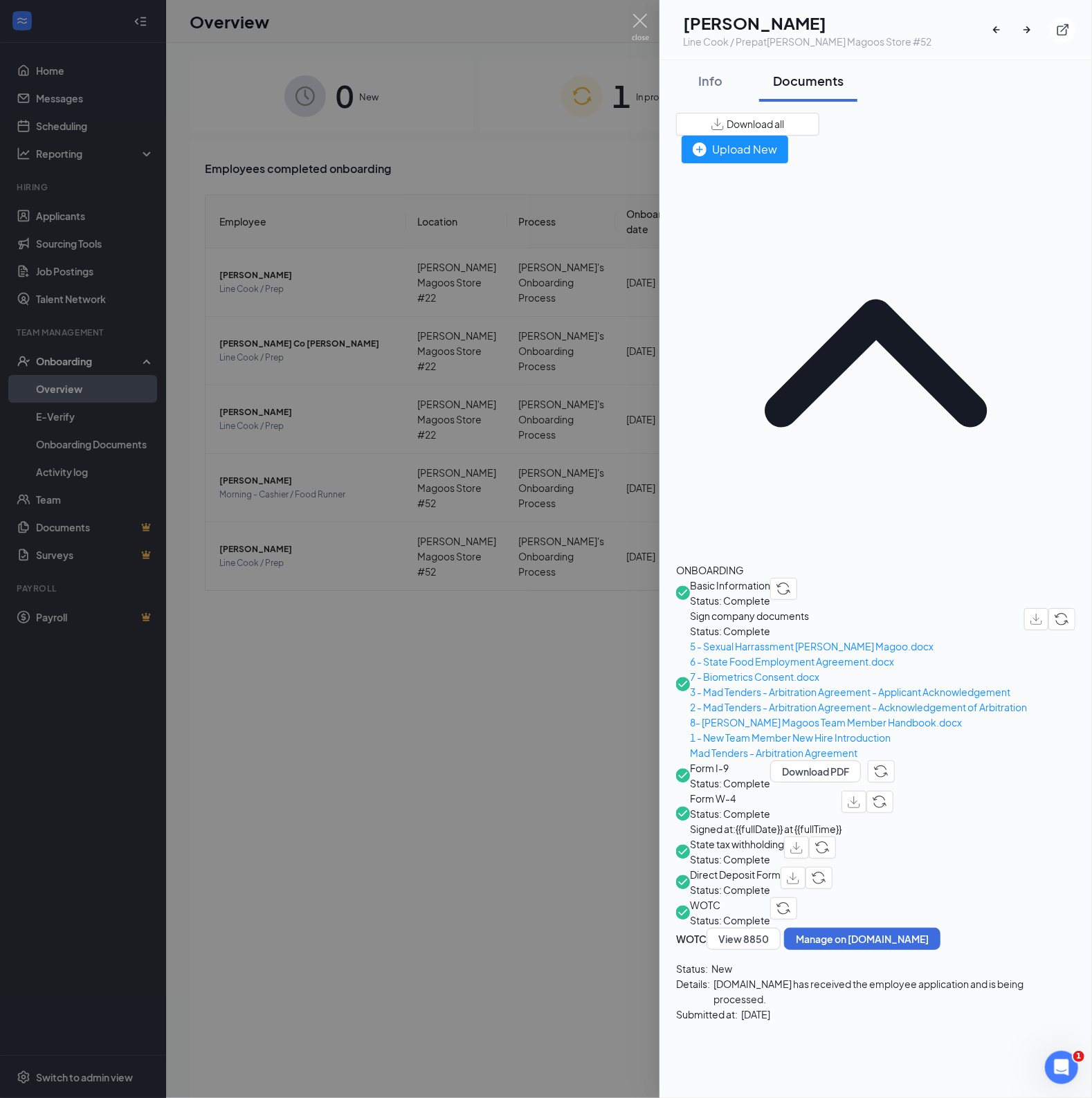
click at [784, 126] on span "Download all" at bounding box center [755, 124] width 57 height 15
click at [698, 86] on div "Info" at bounding box center [711, 80] width 41 height 17
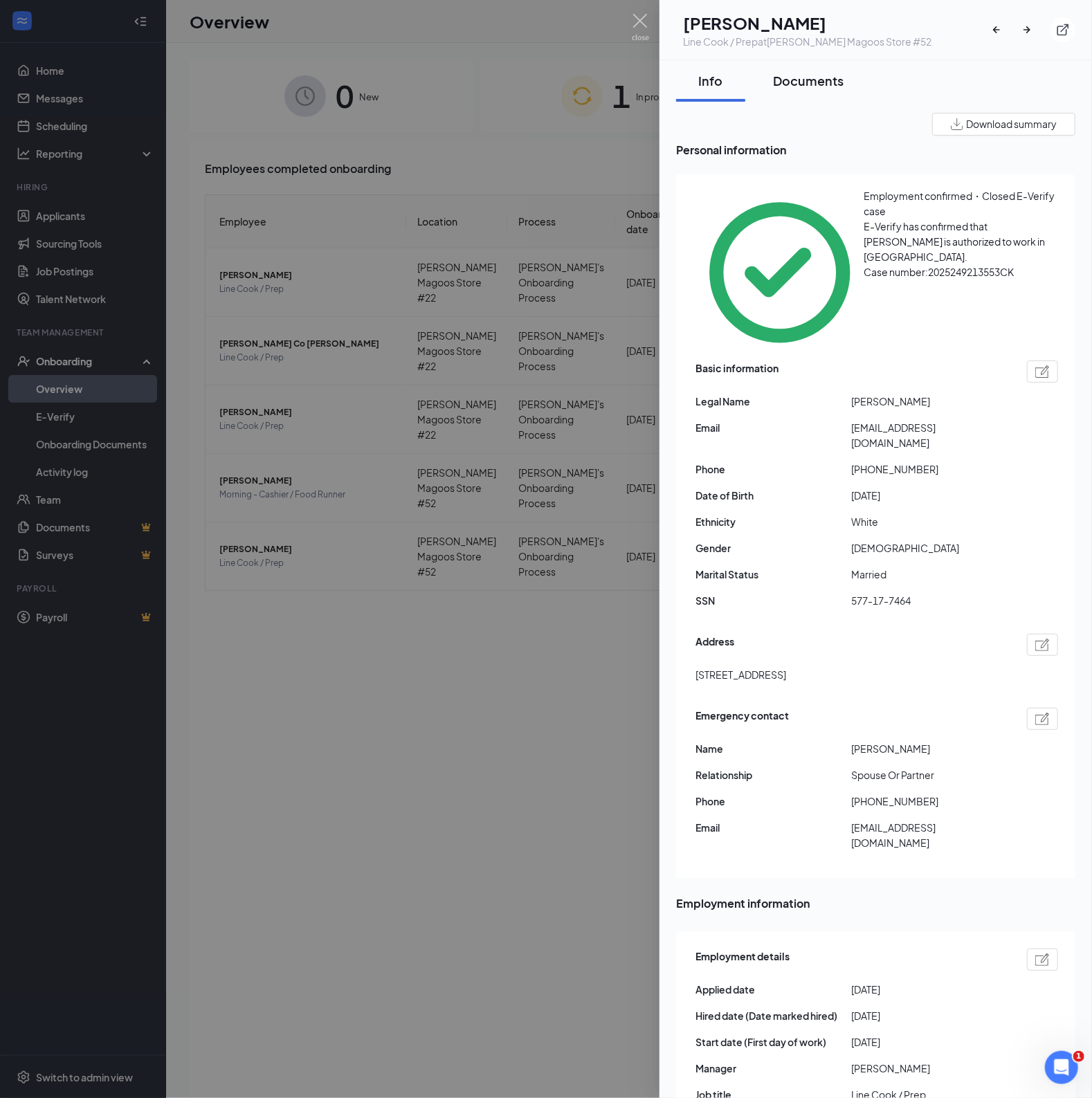
click at [798, 81] on div "Documents" at bounding box center [809, 80] width 71 height 17
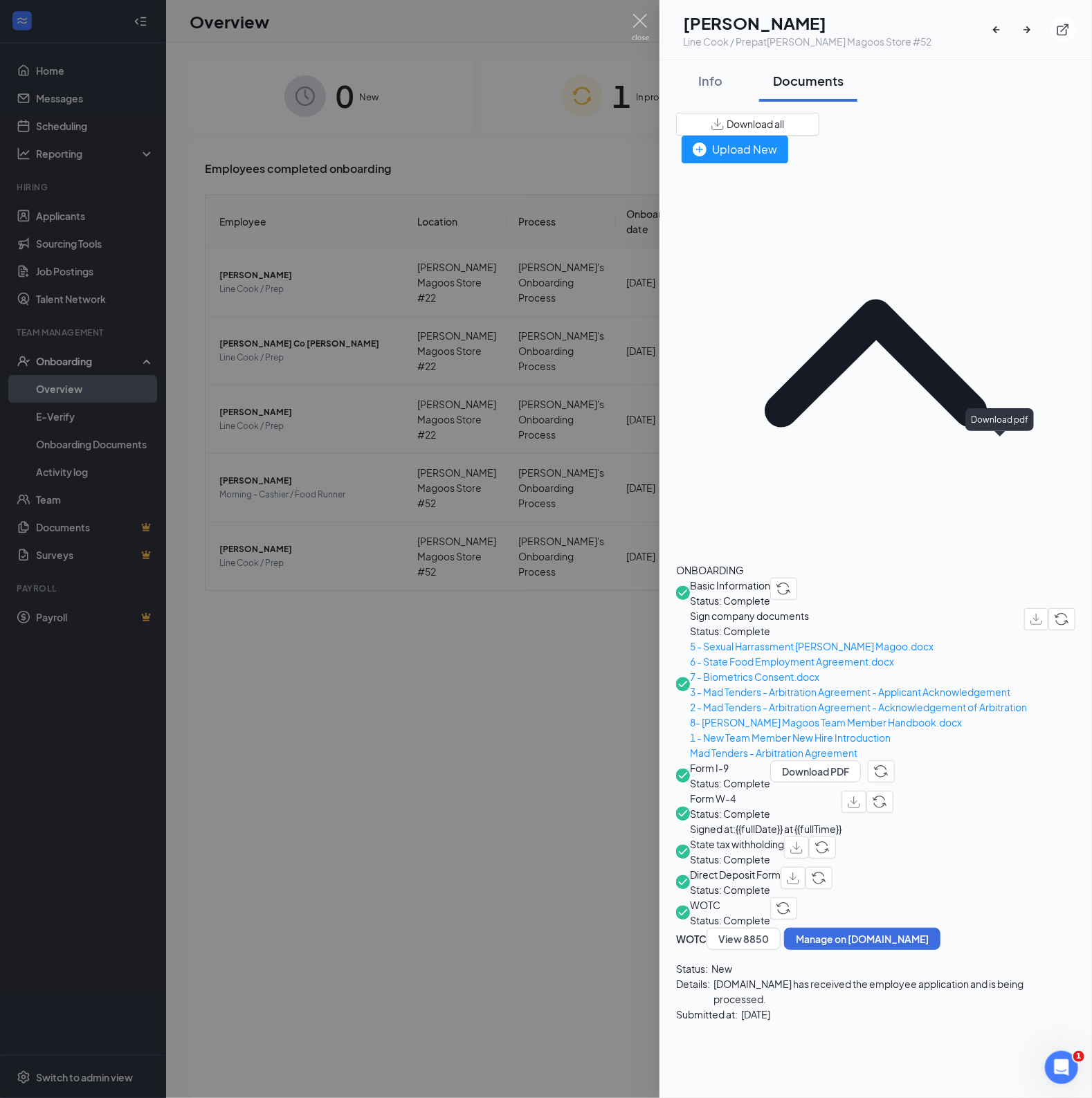
click at [867, 791] on button "button" at bounding box center [854, 801] width 25 height 22
click at [803, 842] on img "button" at bounding box center [796, 848] width 12 height 12
drag, startPoint x: 660, startPoint y: 19, endPoint x: 652, endPoint y: 25, distance: 10.0
click at [660, 19] on div "[PERSON_NAME] [PERSON_NAME] Line Cook / Prep at [PERSON_NAME][GEOGRAPHIC_DATA] …" at bounding box center [876, 30] width 432 height 60
click at [642, 27] on img at bounding box center [640, 27] width 17 height 27
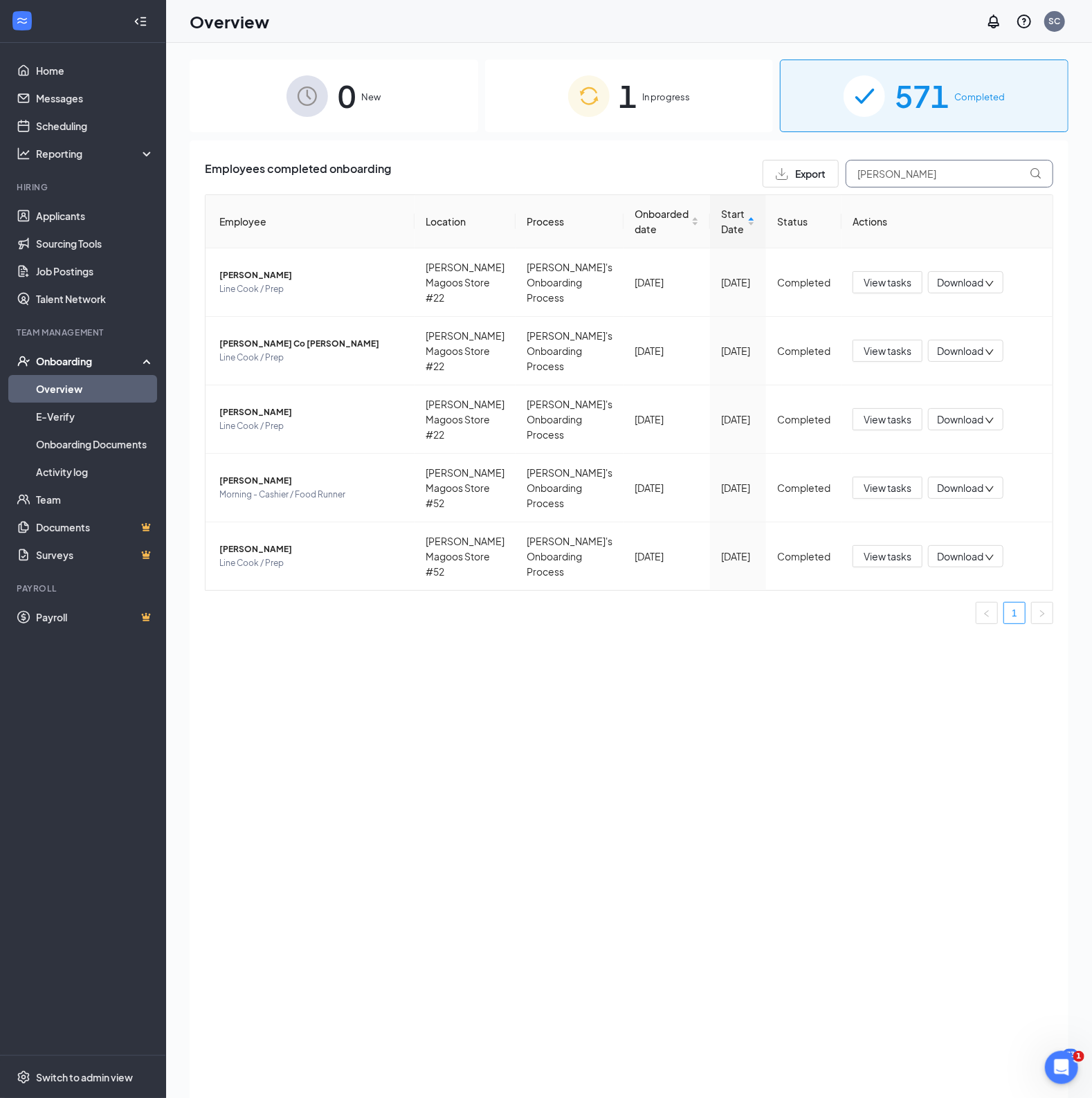
drag, startPoint x: 917, startPoint y: 173, endPoint x: 776, endPoint y: 209, distance: 145.5
click at [783, 202] on div "Employees completed onboarding Export [PERSON_NAME] Employee Location Process O…" at bounding box center [629, 397] width 848 height 476
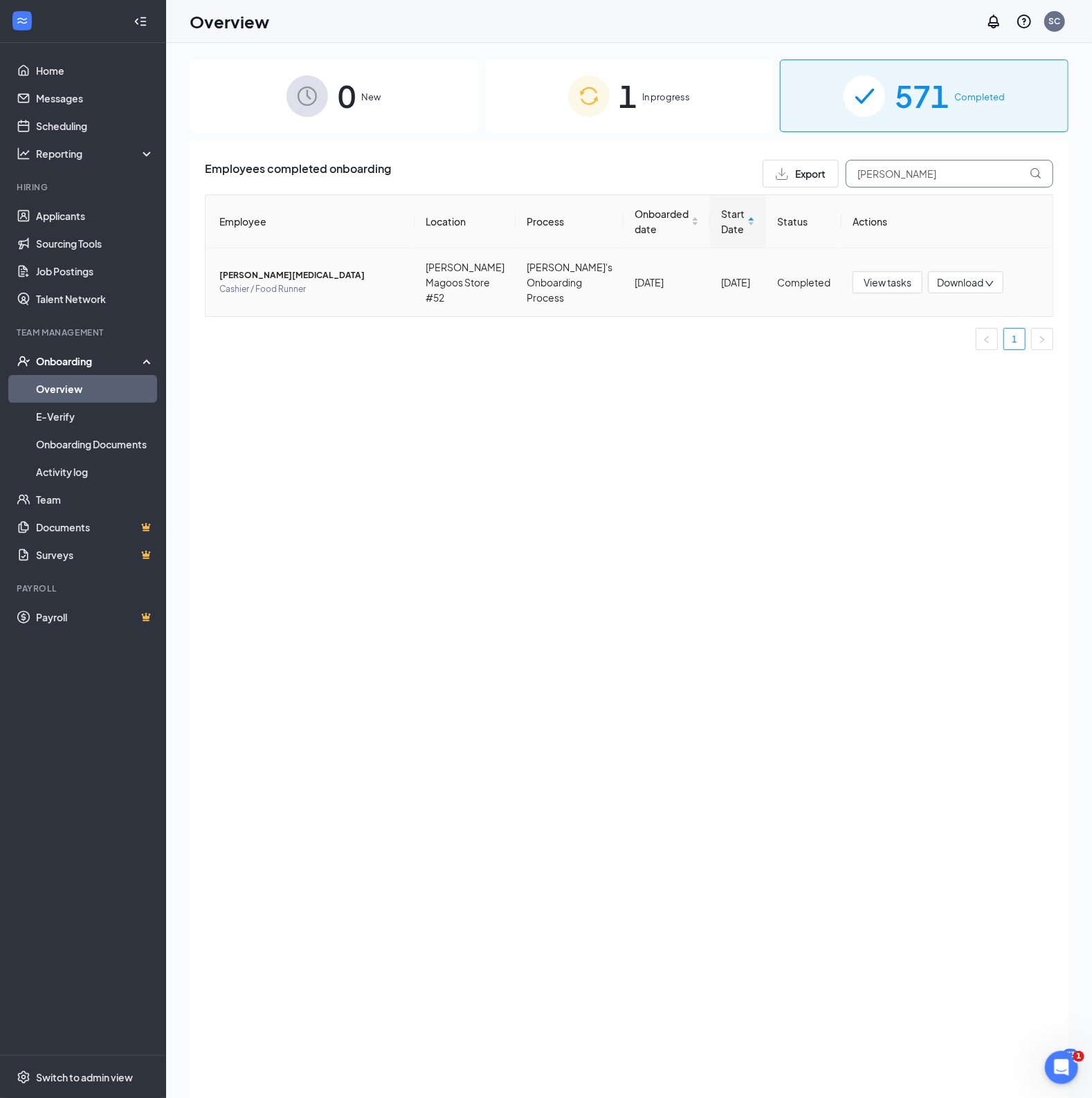
type input "[PERSON_NAME]"
click at [240, 275] on span "[PERSON_NAME][MEDICAL_DATA]" at bounding box center [311, 275] width 184 height 14
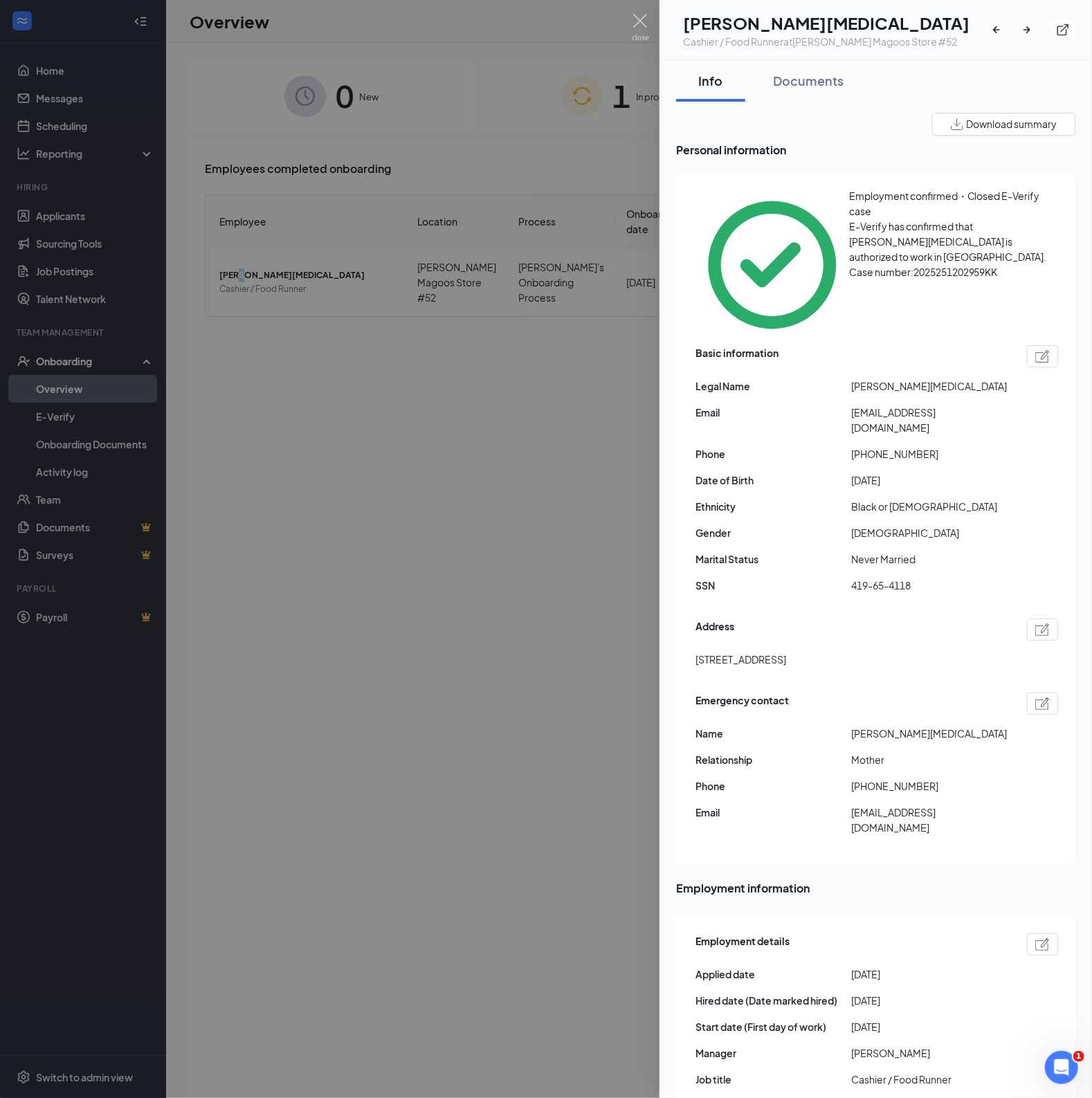
click at [951, 122] on img "button" at bounding box center [957, 124] width 12 height 12
click at [806, 80] on div "Documents" at bounding box center [809, 80] width 71 height 17
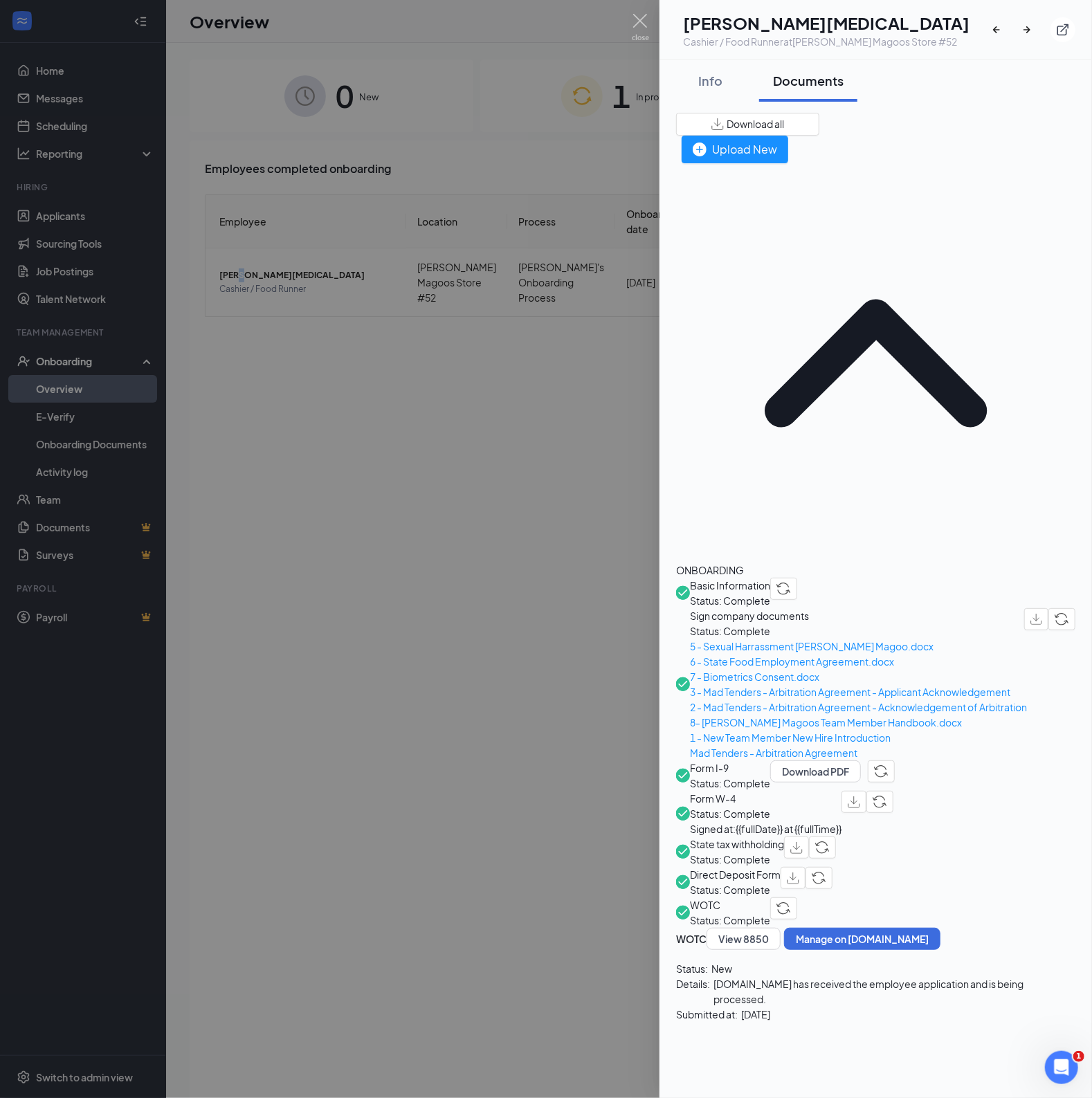
click at [784, 121] on span "Download all" at bounding box center [755, 124] width 57 height 15
click at [775, 1021] on div "Info Documents Download all Employee Information Employee Name [PERSON_NAME][ME…" at bounding box center [876, 579] width 432 height 1038
click at [714, 75] on div "Info" at bounding box center [711, 80] width 41 height 17
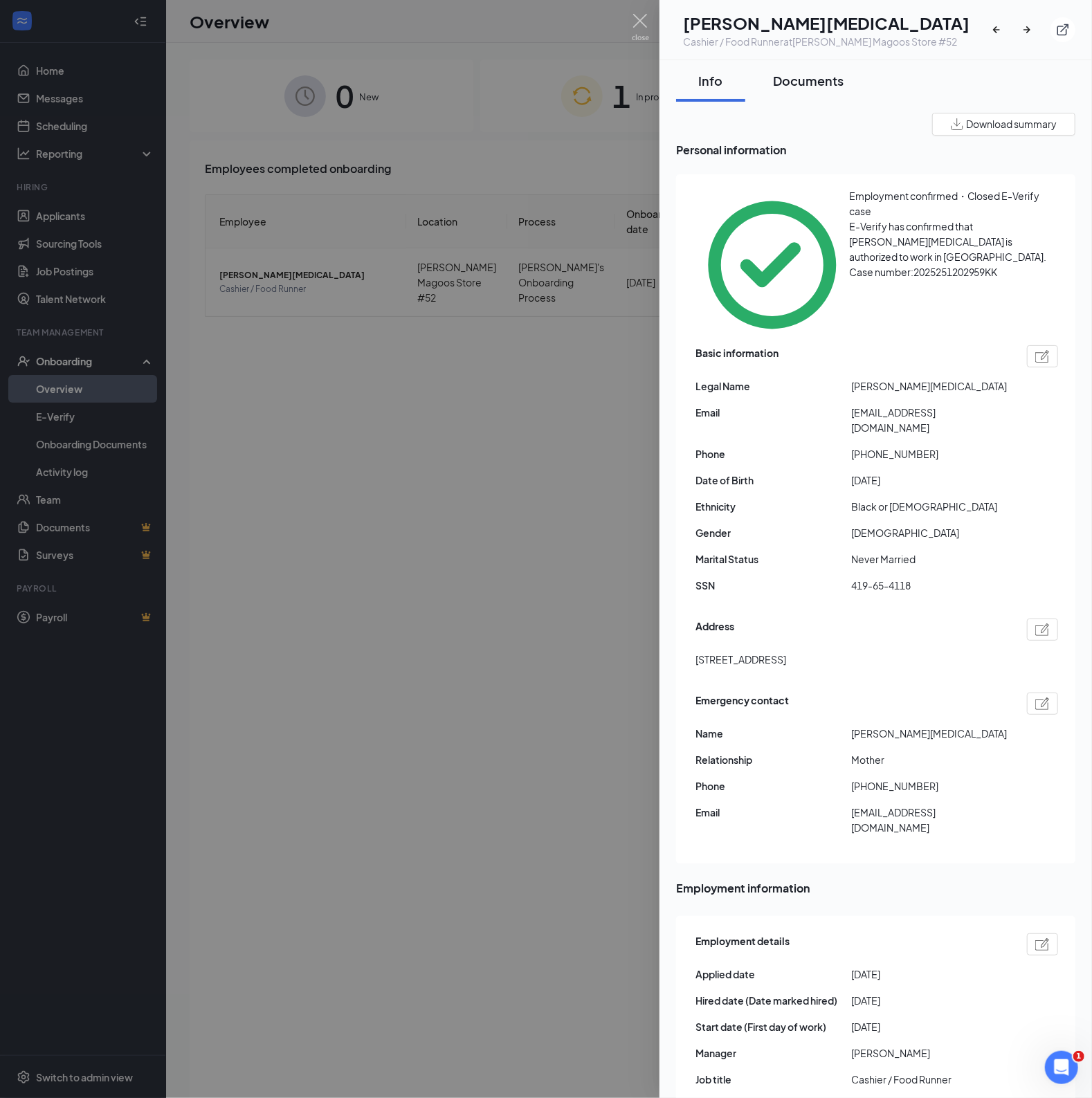
click at [803, 81] on div "Documents" at bounding box center [809, 80] width 71 height 17
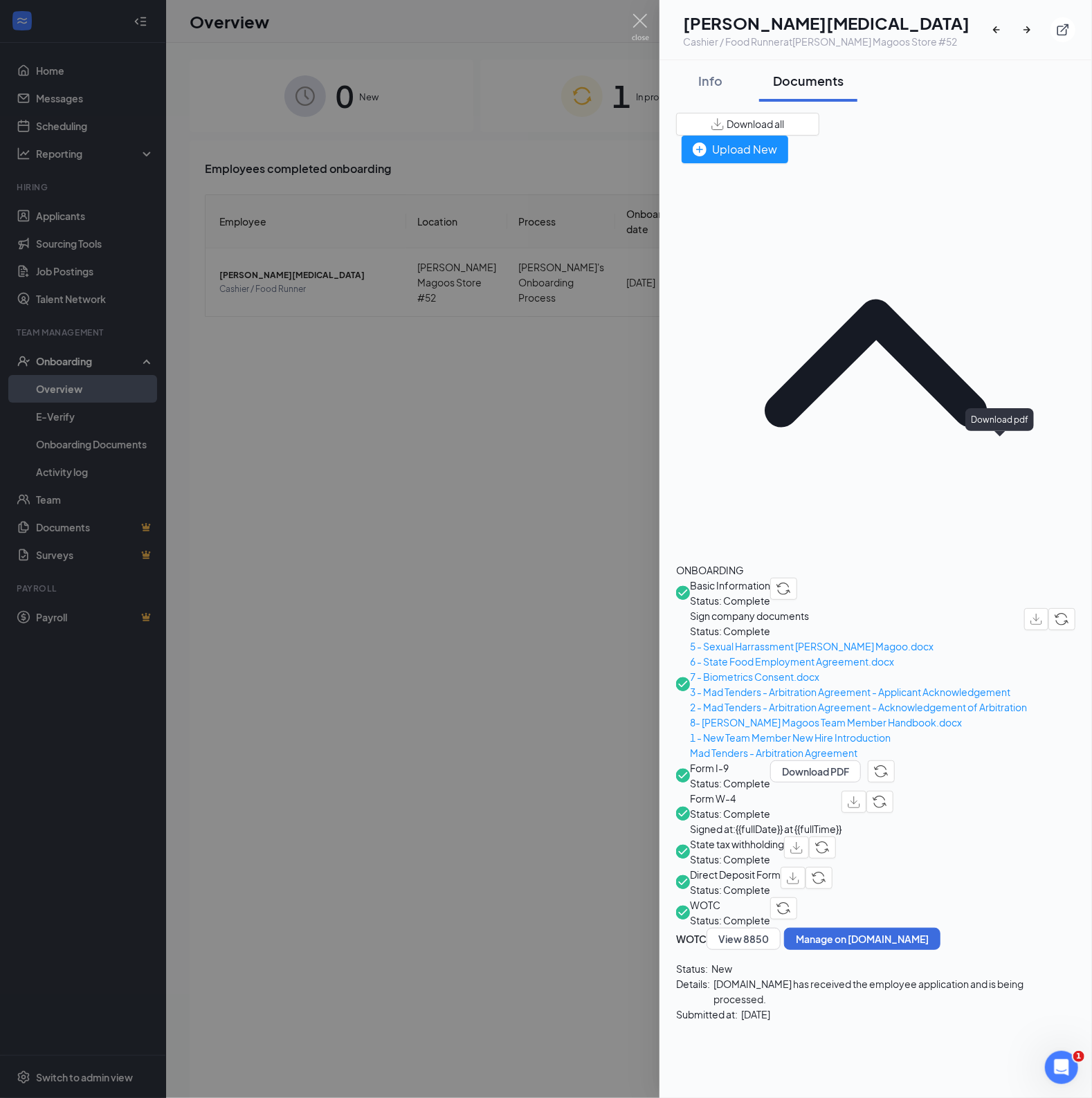
click at [867, 791] on button "button" at bounding box center [854, 801] width 25 height 22
click at [803, 842] on img "button" at bounding box center [796, 848] width 12 height 12
